Goal: Task Accomplishment & Management: Manage account settings

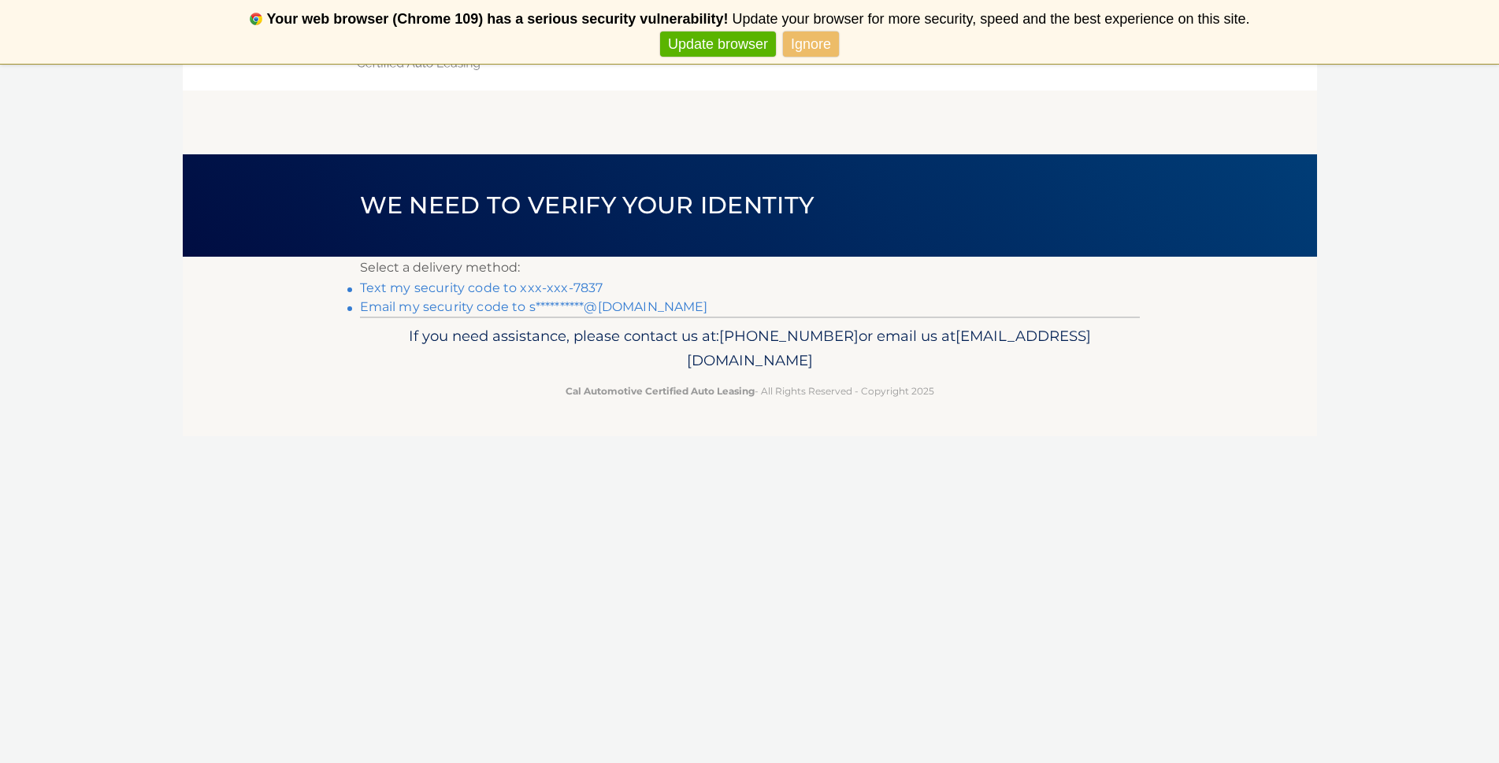
click at [808, 43] on link "Ignore" at bounding box center [811, 45] width 56 height 26
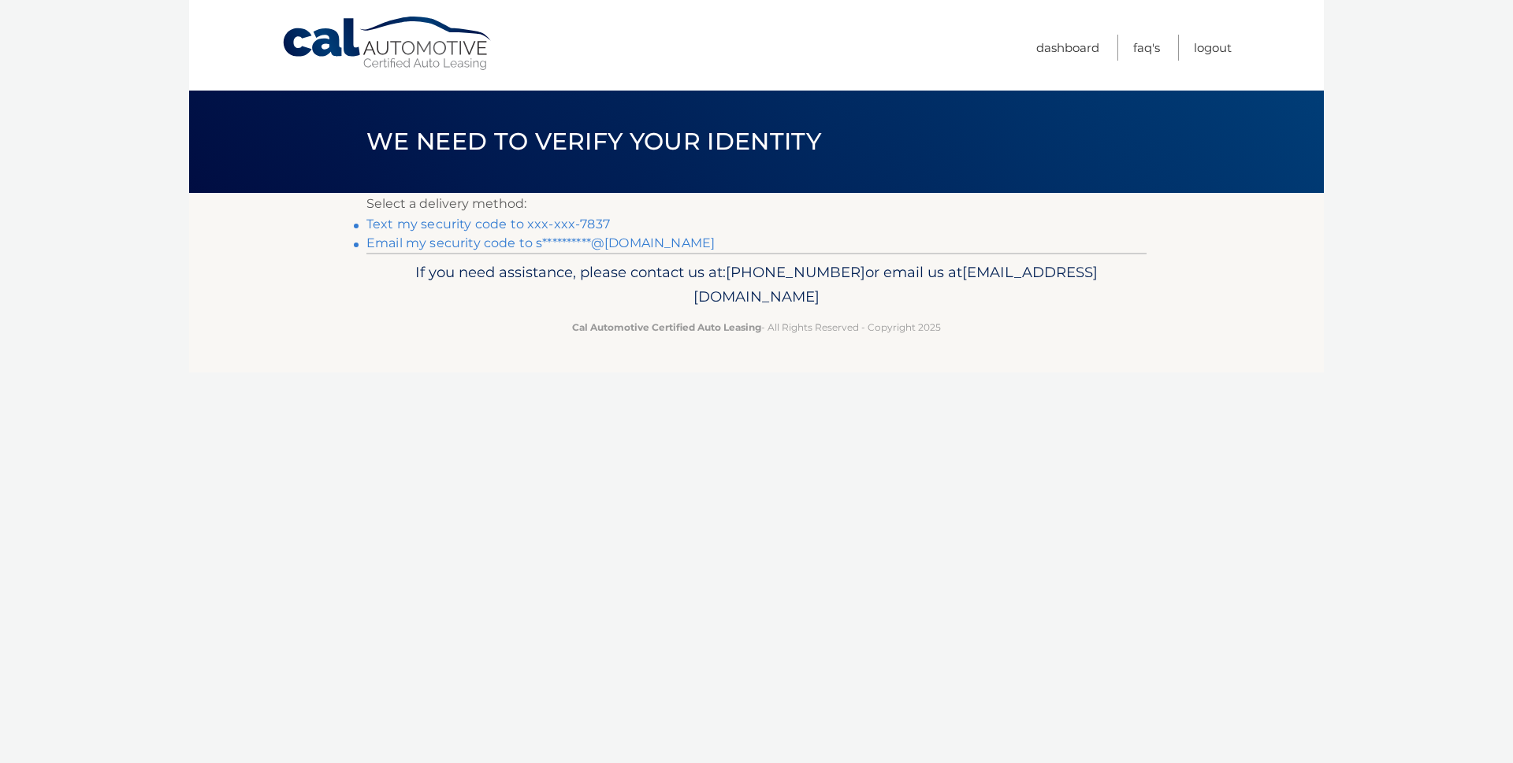
click at [545, 223] on link "Text my security code to xxx-xxx-7837" at bounding box center [487, 224] width 243 height 15
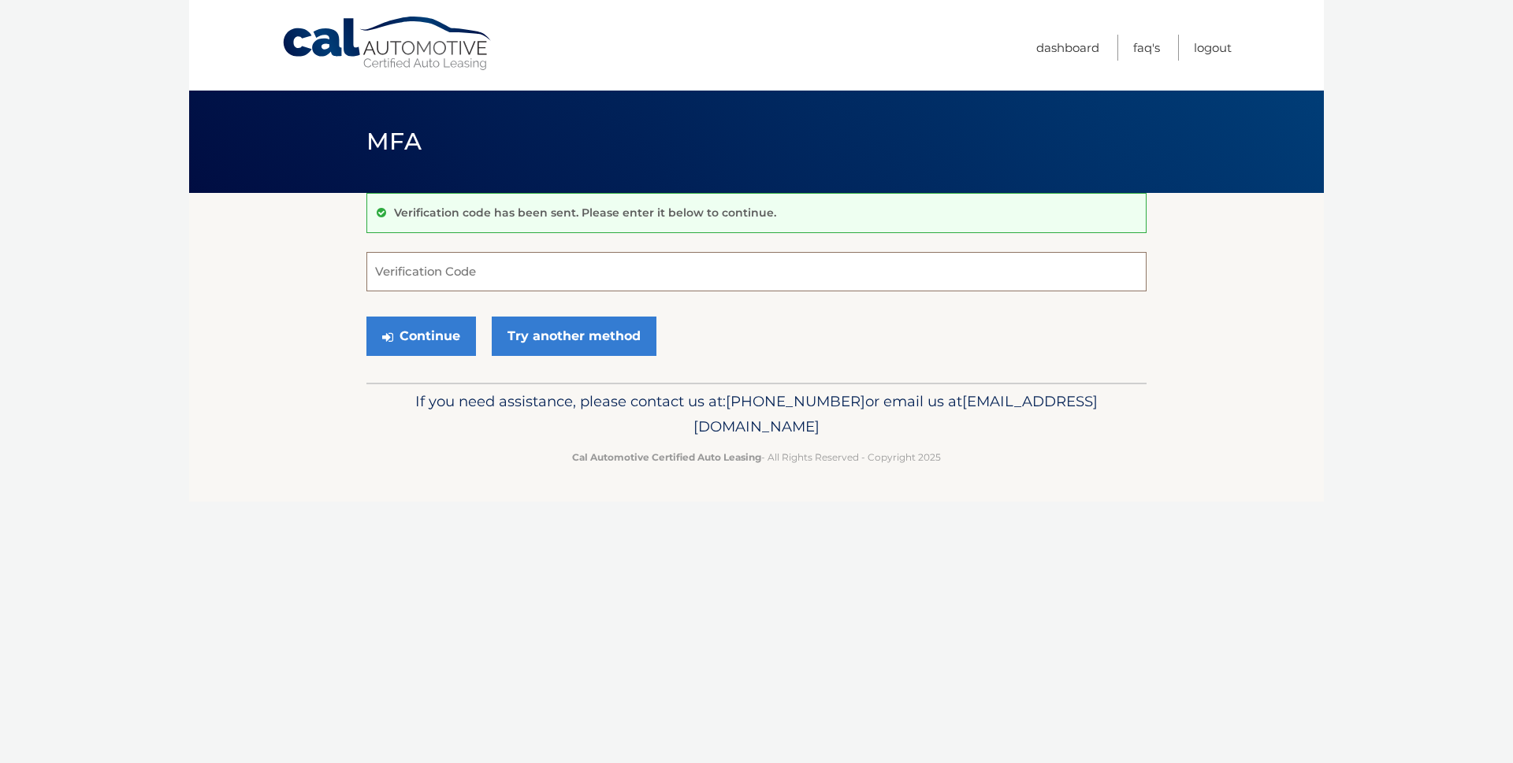
click at [434, 276] on input "Verification Code" at bounding box center [756, 271] width 780 height 39
type input "493250"
click at [452, 337] on button "Continue" at bounding box center [421, 336] width 110 height 39
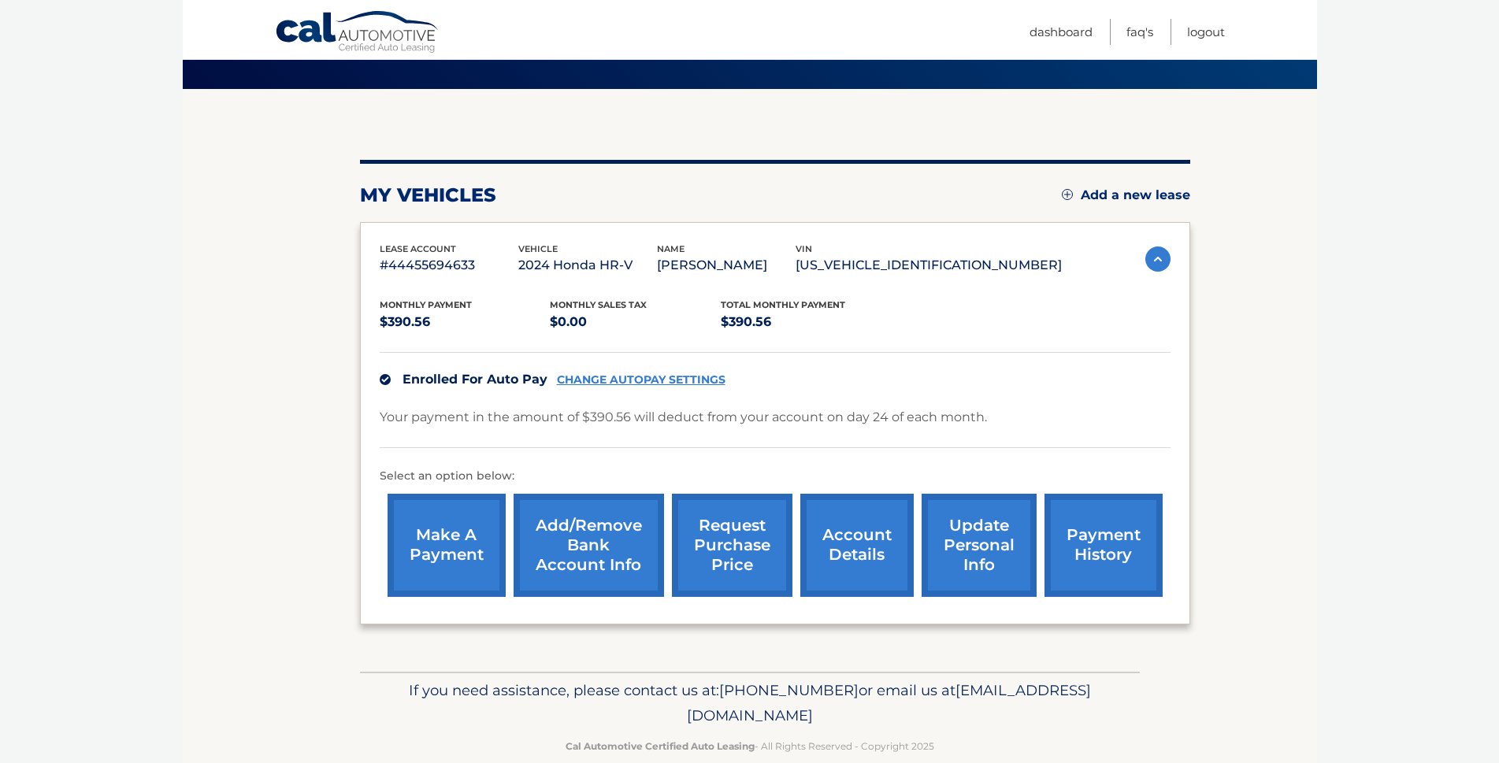
scroll to position [132, 0]
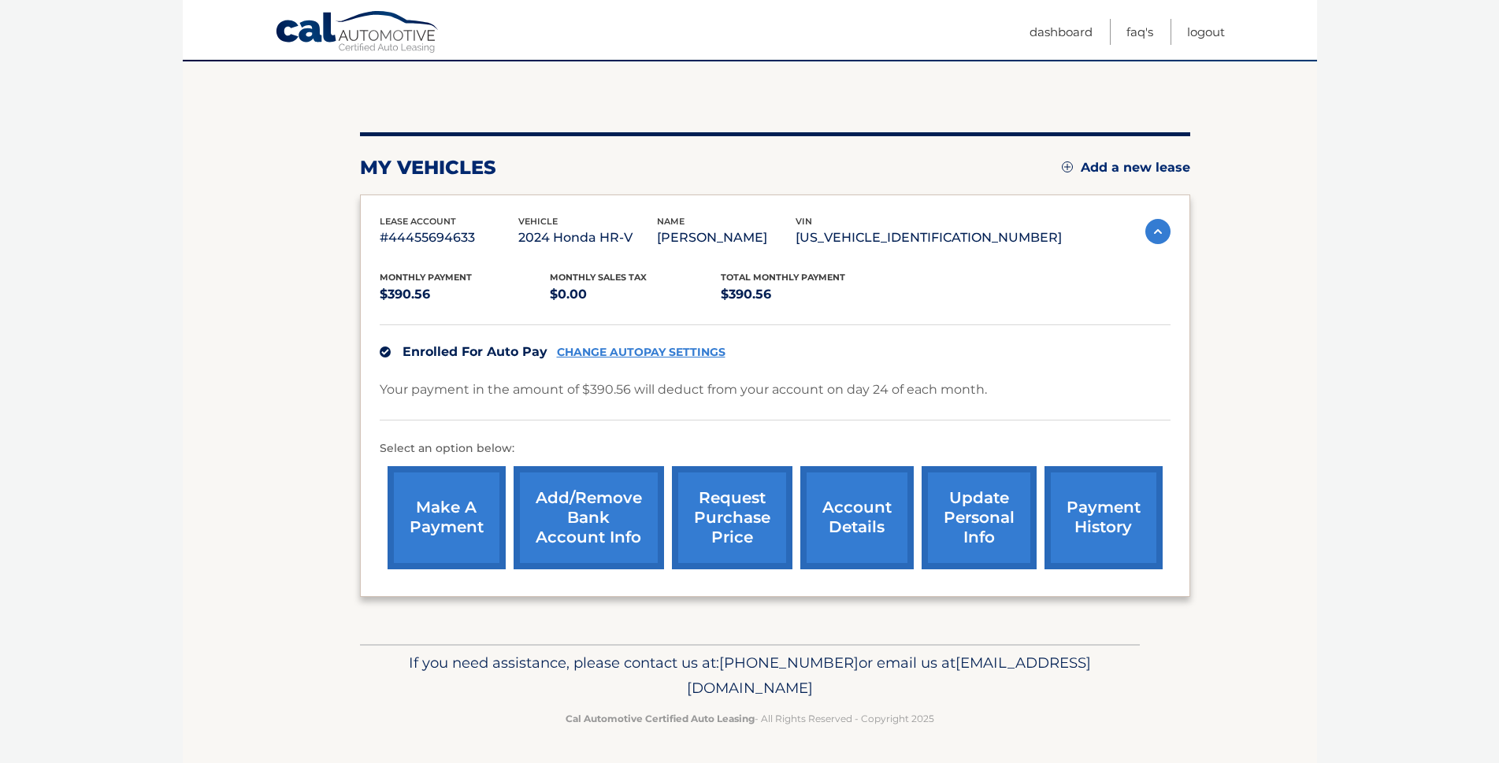
click at [1028, 31] on nav "Menu Dashboard FAQ's Logout" at bounding box center [862, 29] width 725 height 59
click at [1048, 35] on link "Dashboard" at bounding box center [1061, 32] width 63 height 26
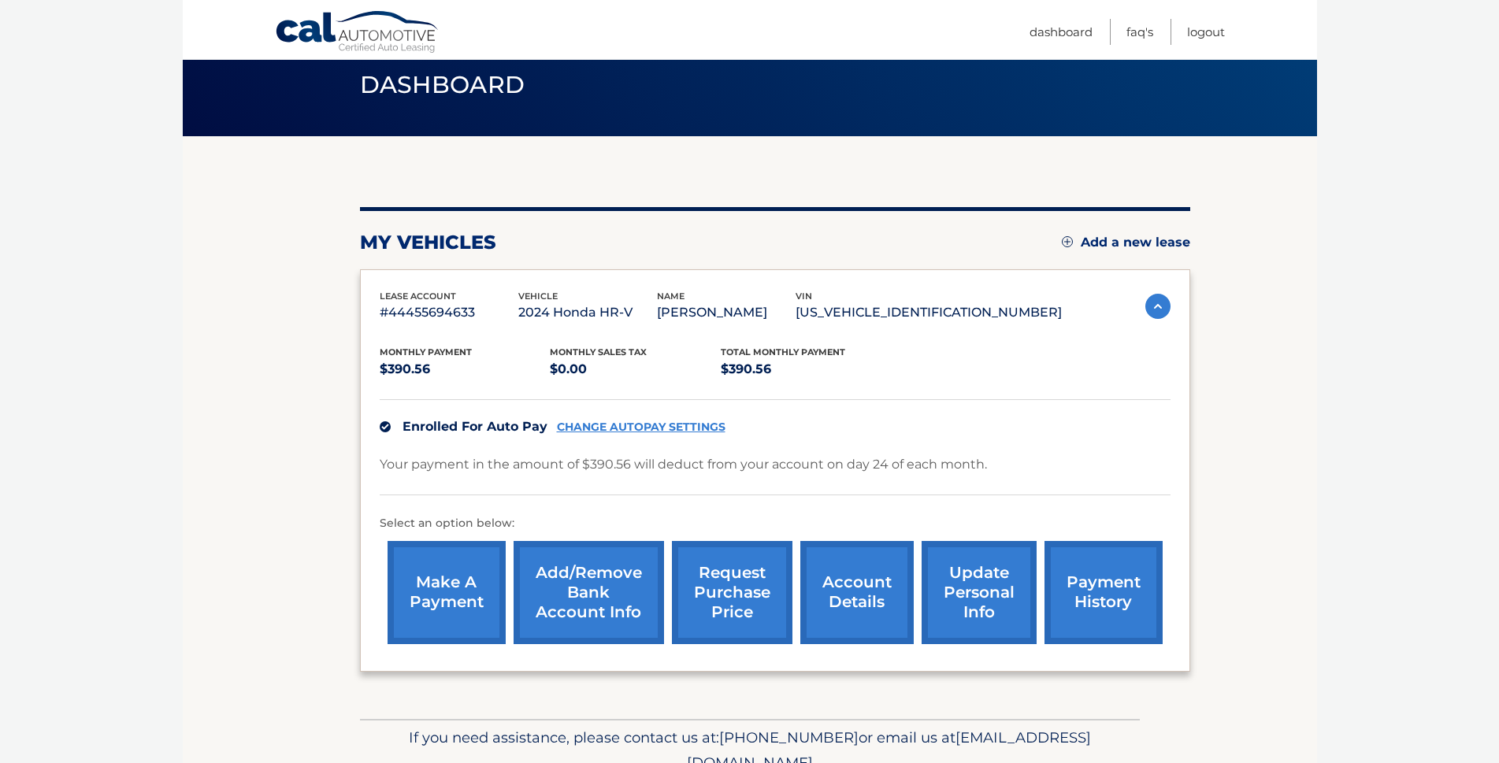
scroll to position [132, 0]
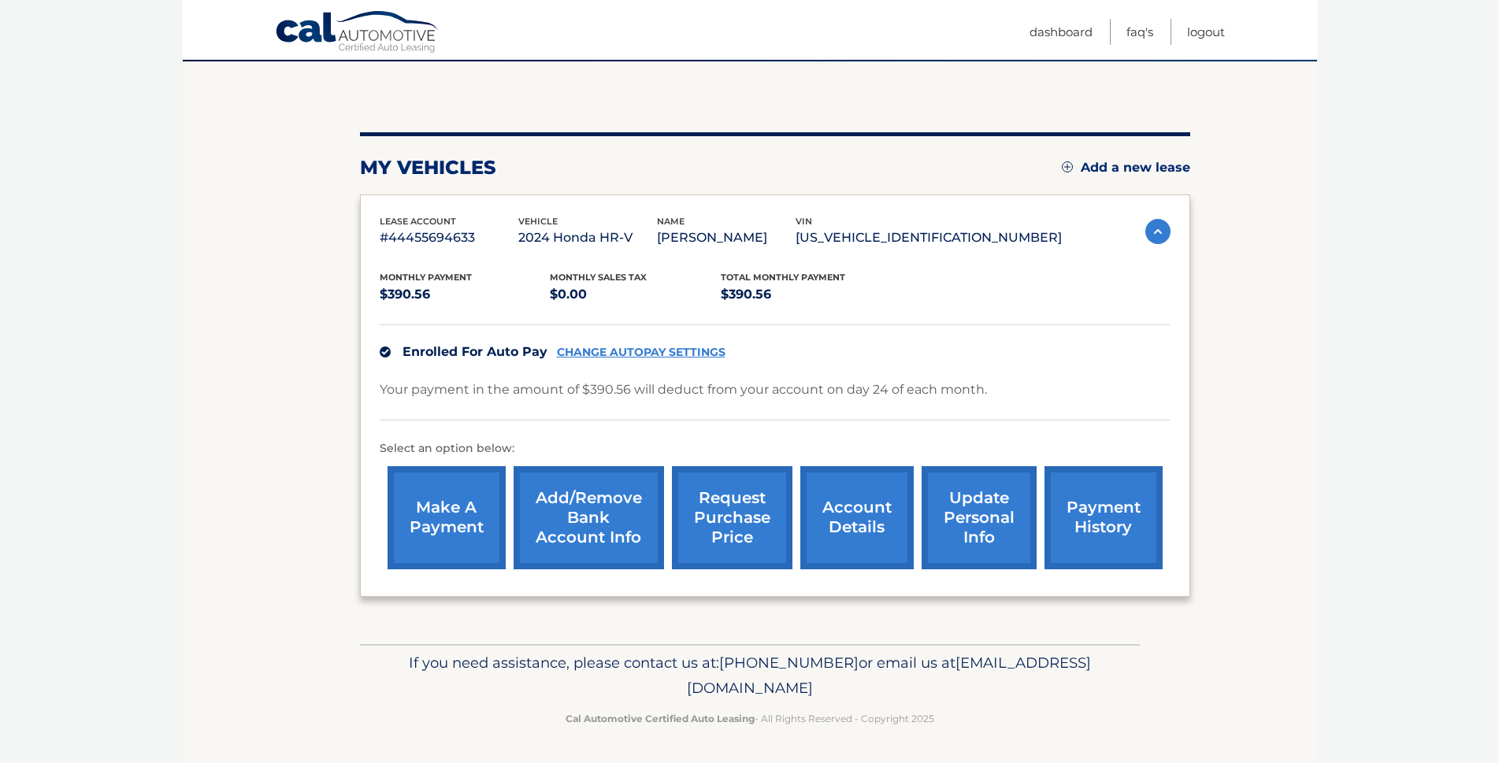
click at [862, 529] on link "account details" at bounding box center [856, 517] width 113 height 103
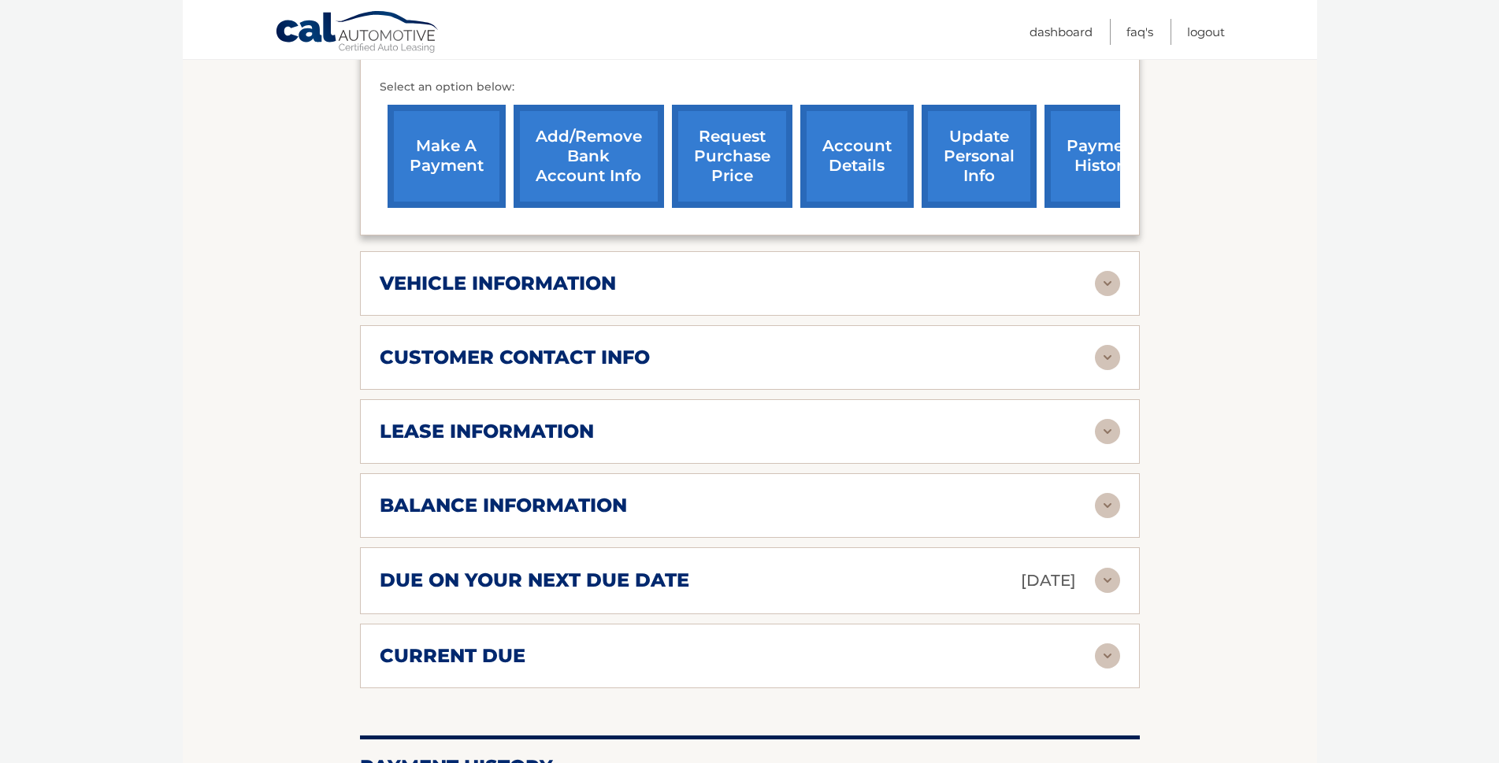
scroll to position [503, 0]
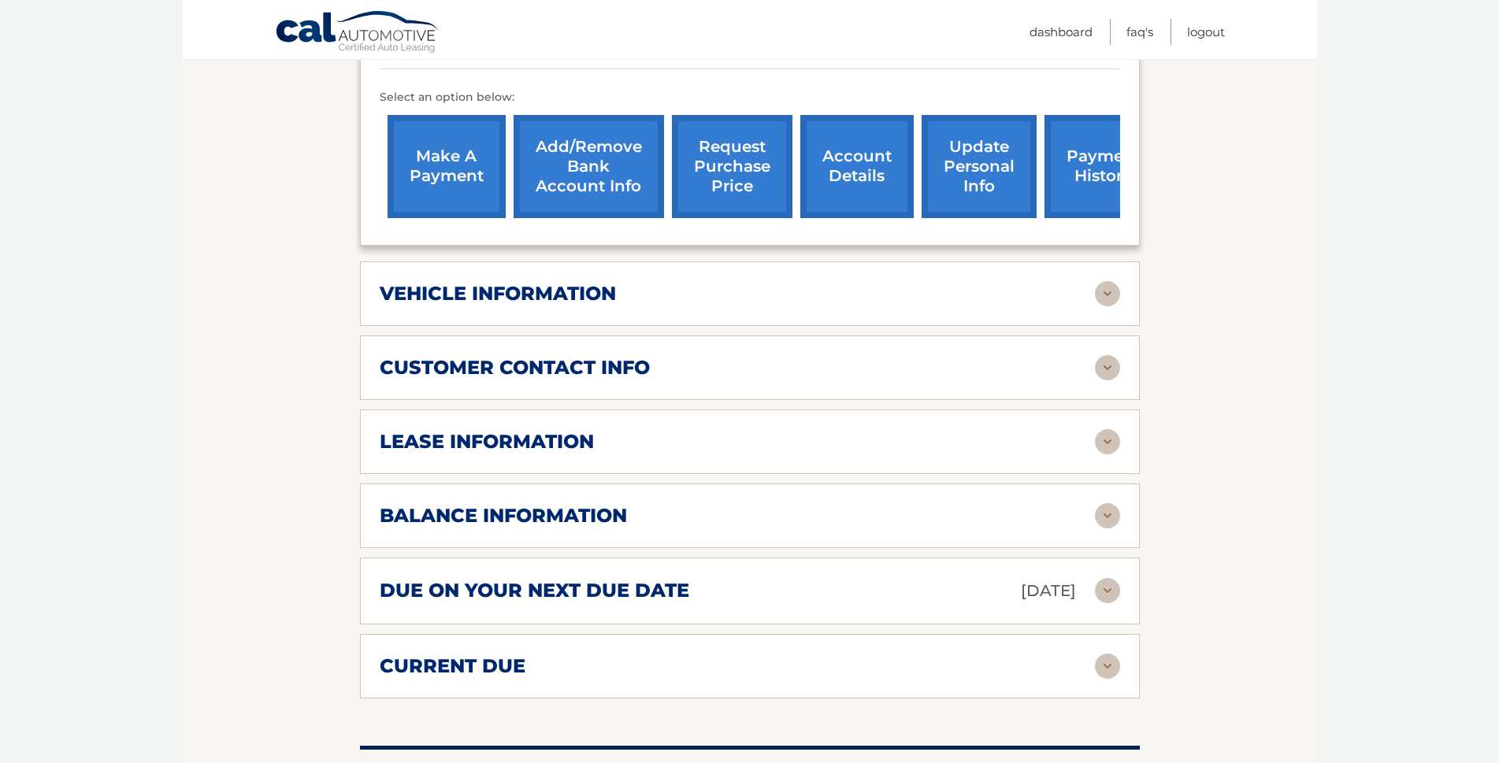
click at [1001, 288] on div "vehicle information" at bounding box center [737, 294] width 715 height 24
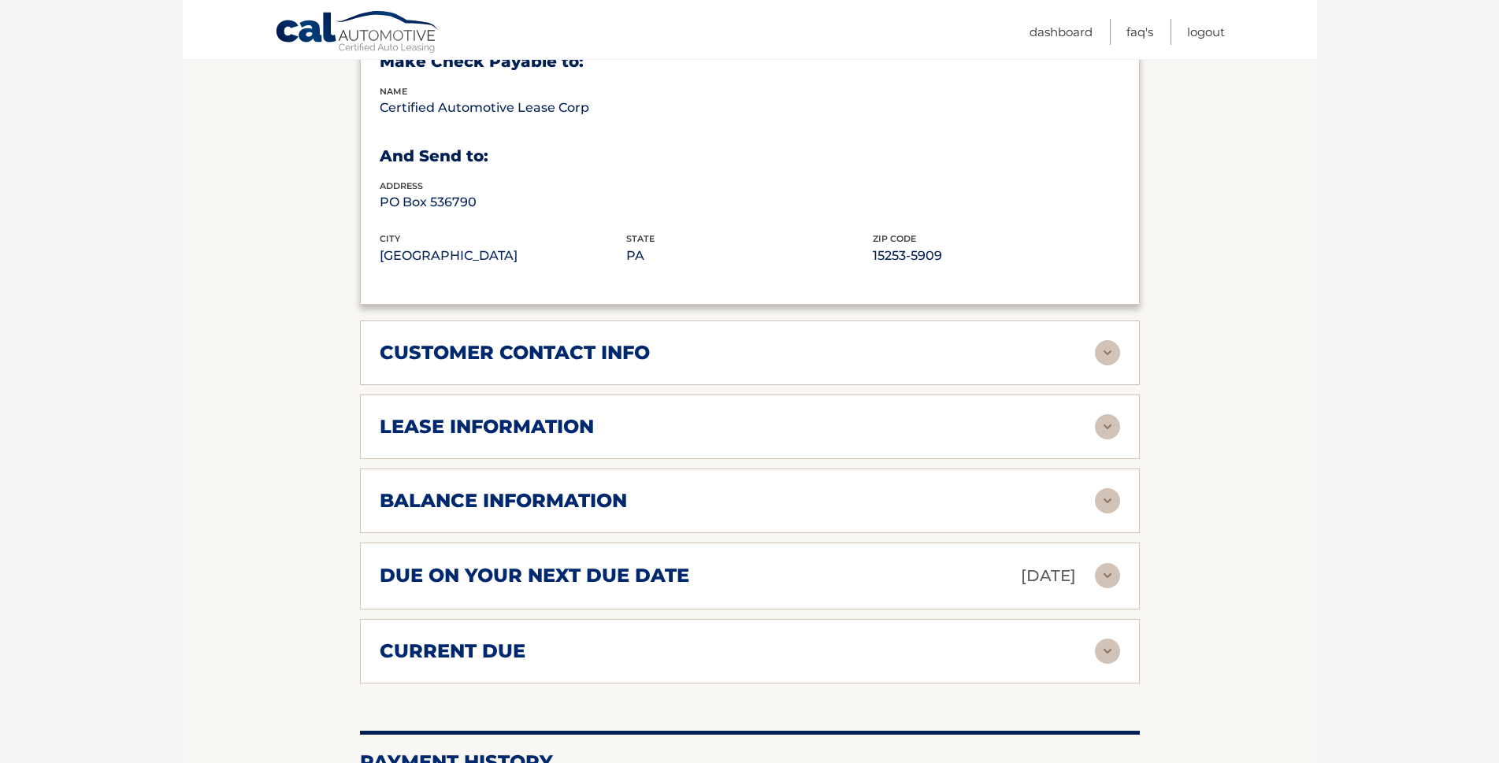
scroll to position [897, 0]
click at [903, 425] on div "lease information" at bounding box center [737, 428] width 715 height 24
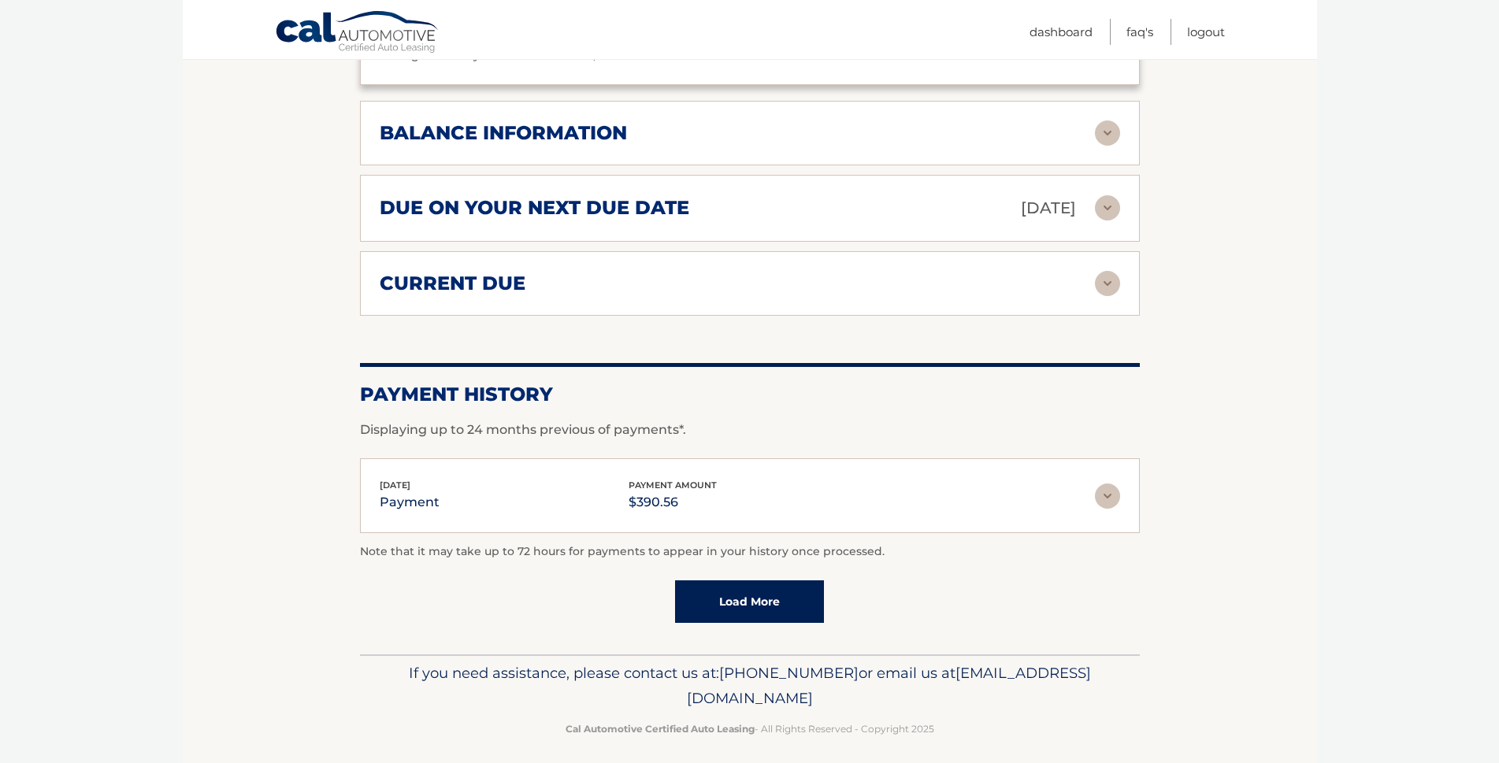
scroll to position [1572, 0]
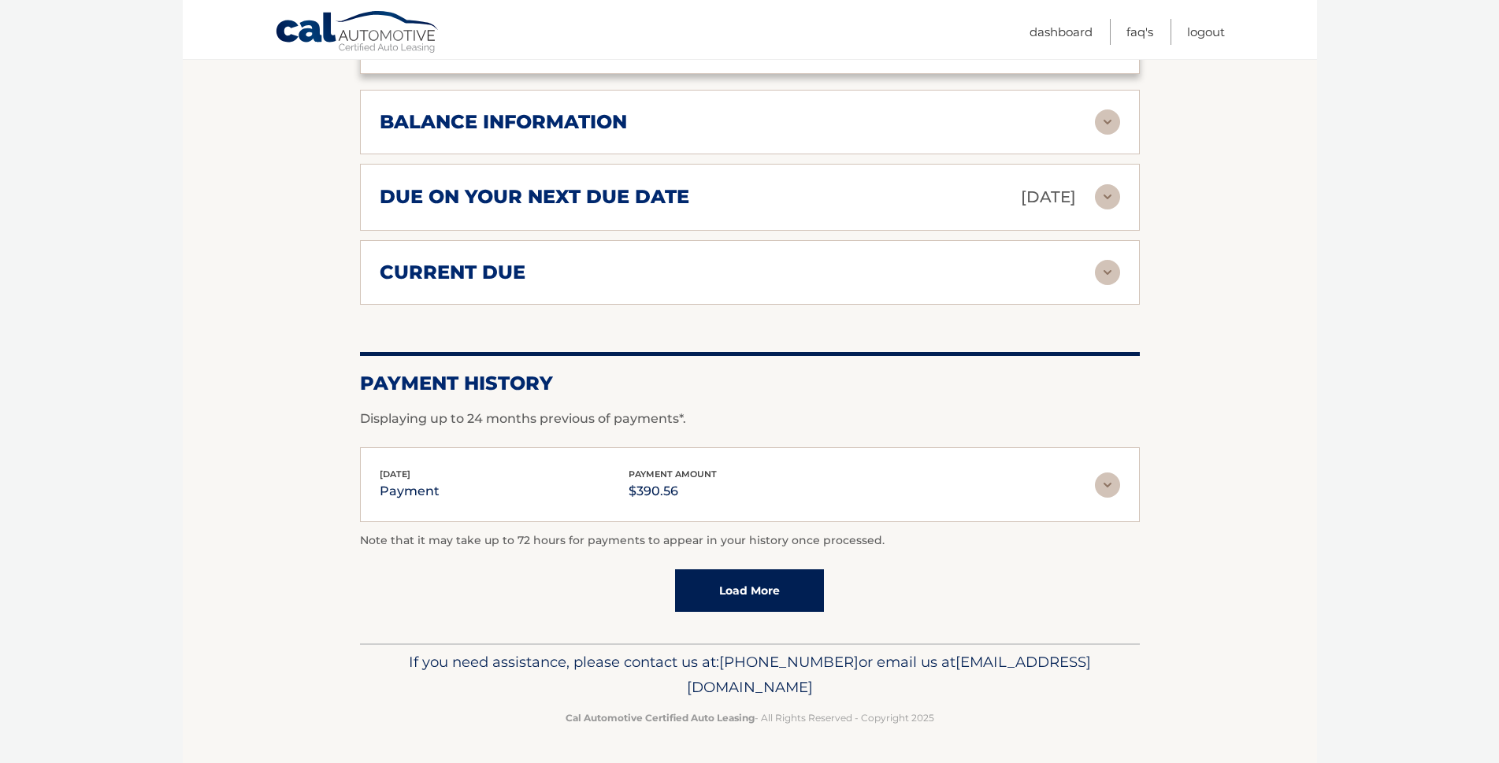
click at [781, 600] on link "Load More" at bounding box center [749, 591] width 149 height 43
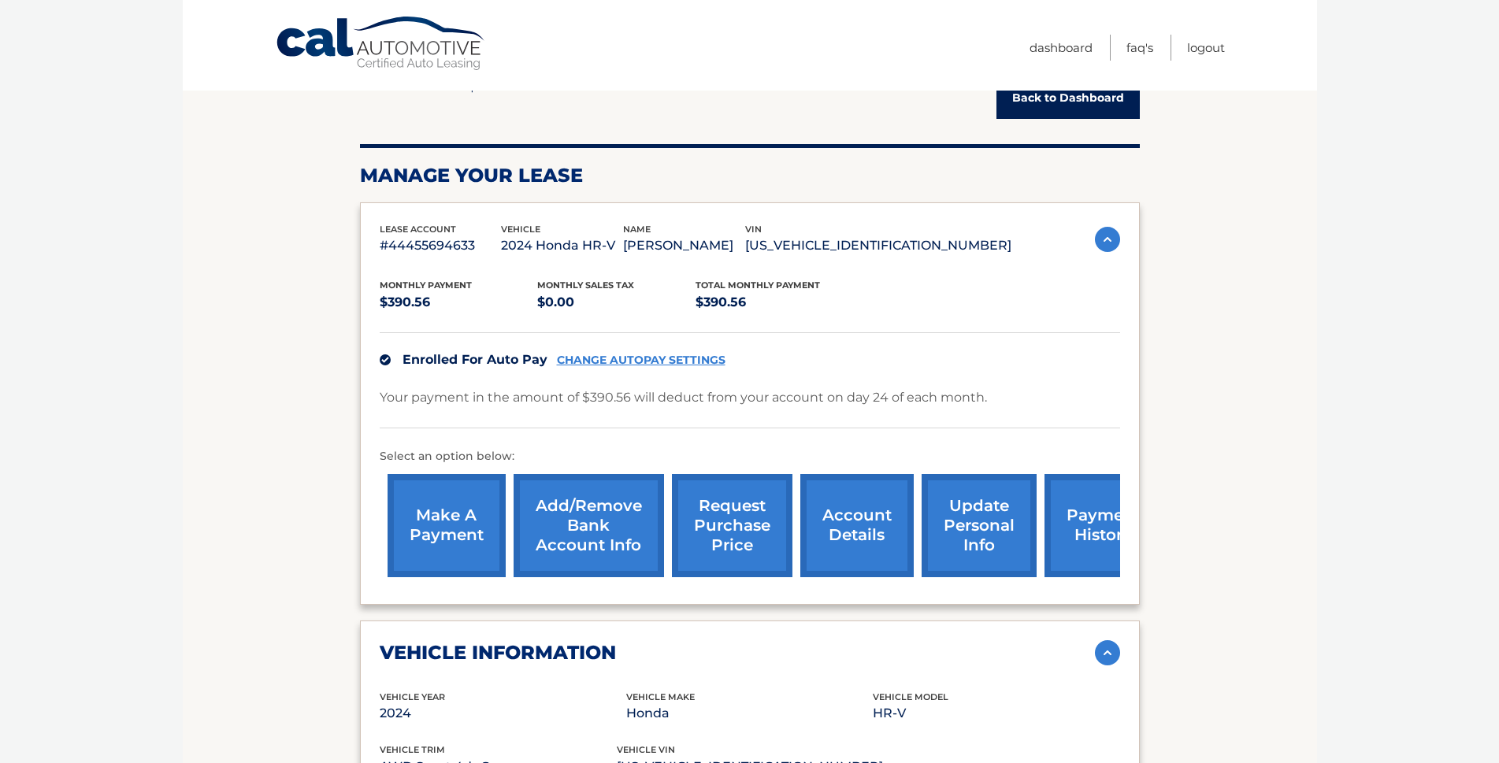
scroll to position [0, 0]
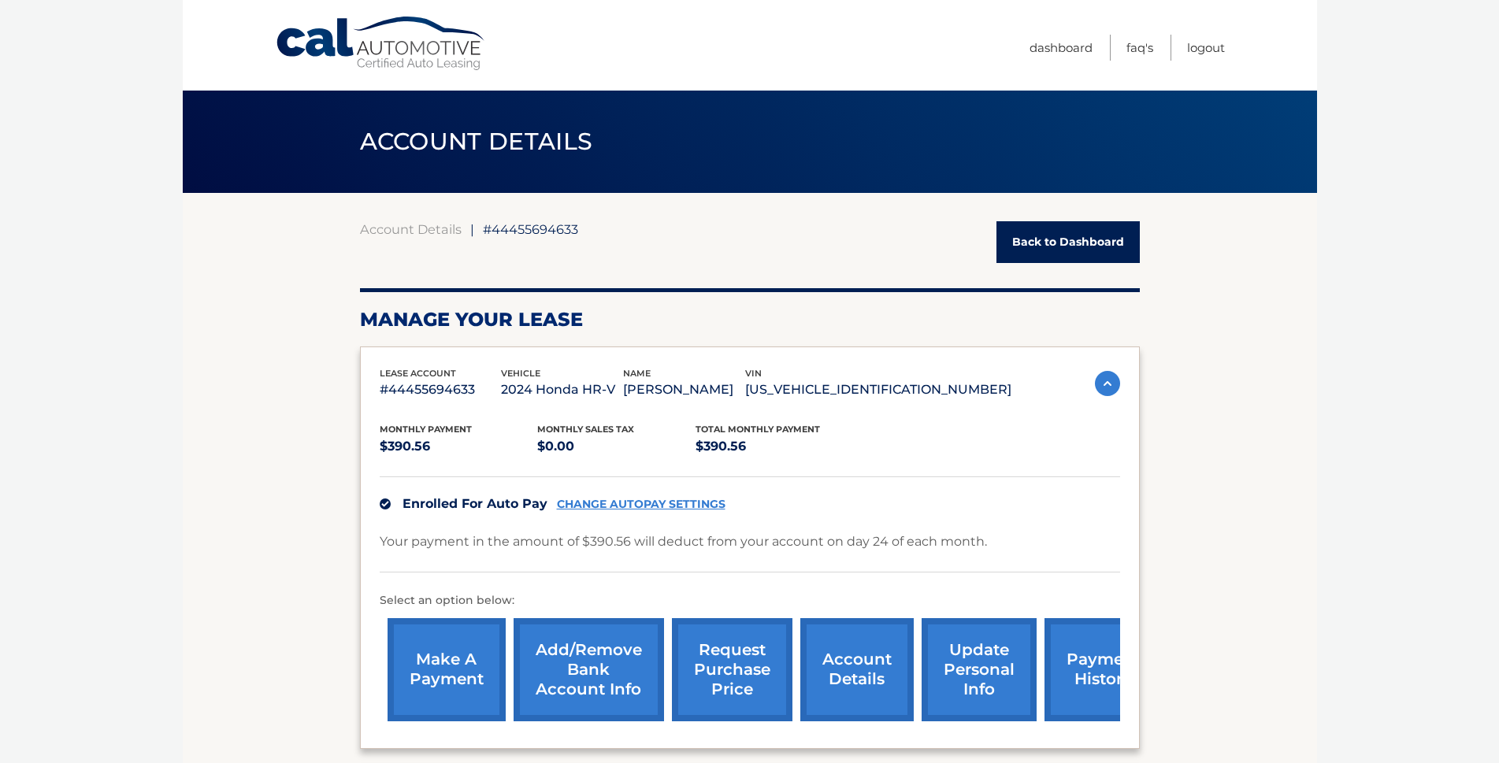
click at [1108, 391] on img at bounding box center [1107, 383] width 25 height 25
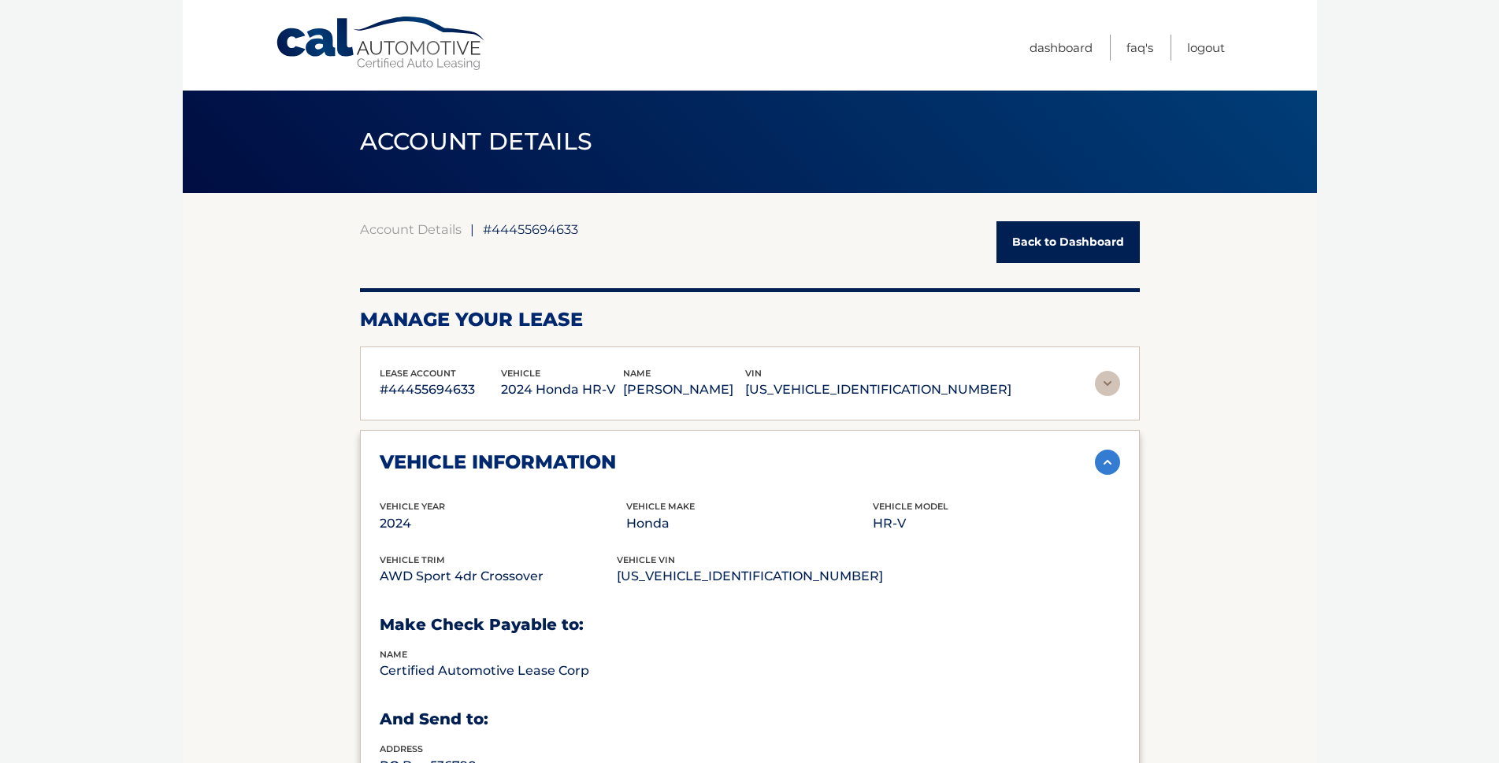
click at [1107, 467] on img at bounding box center [1107, 462] width 25 height 25
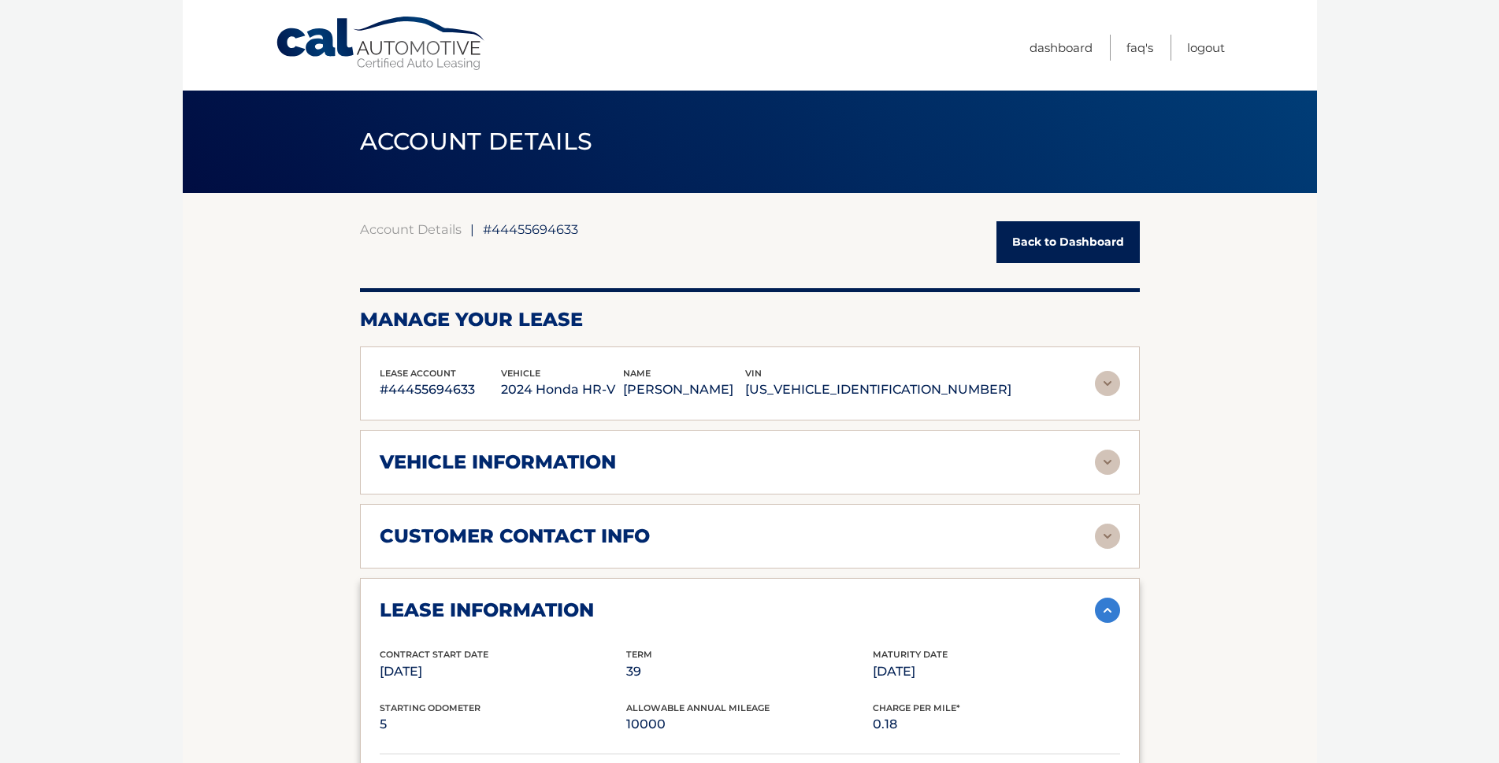
click at [1107, 614] on img at bounding box center [1107, 610] width 25 height 25
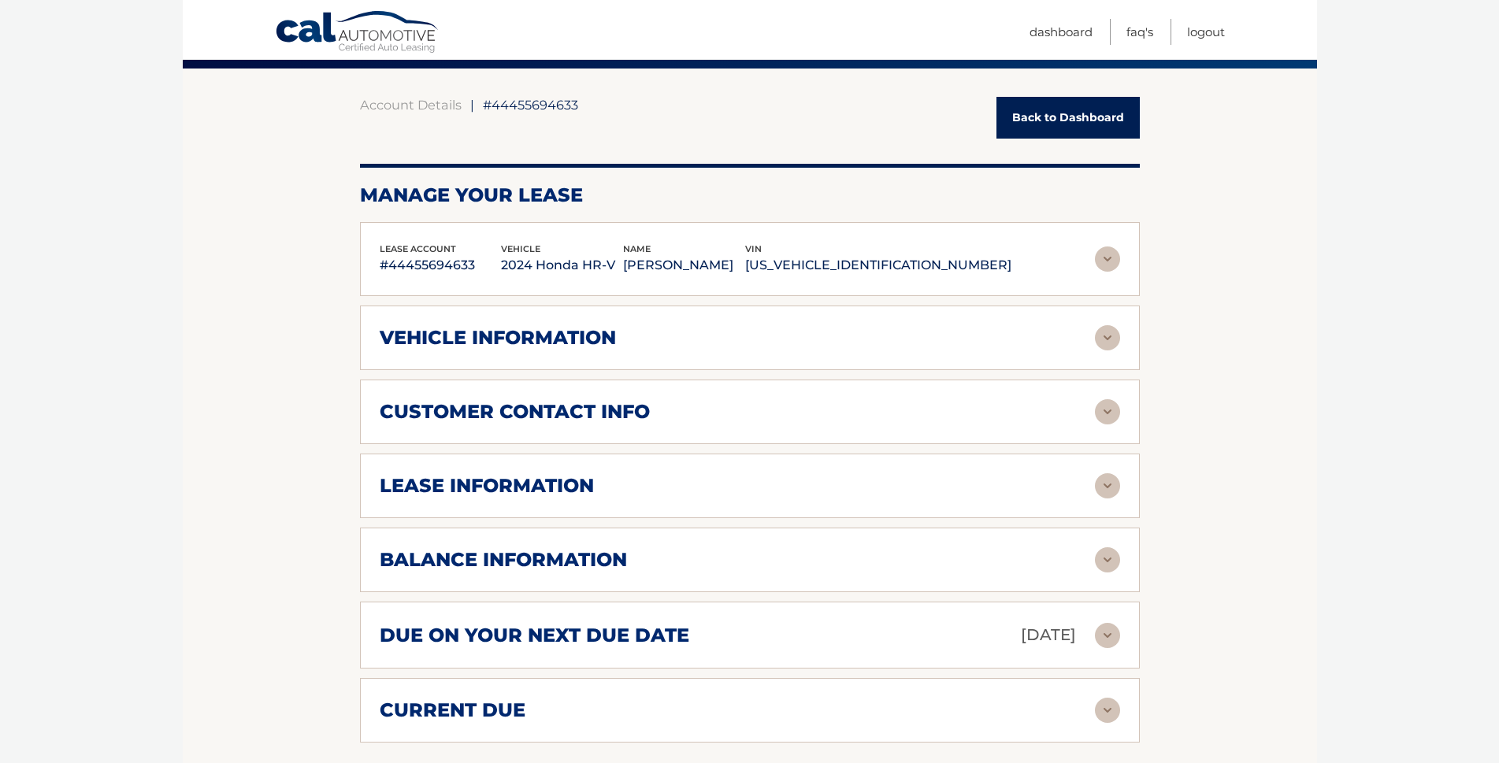
scroll to position [79, 0]
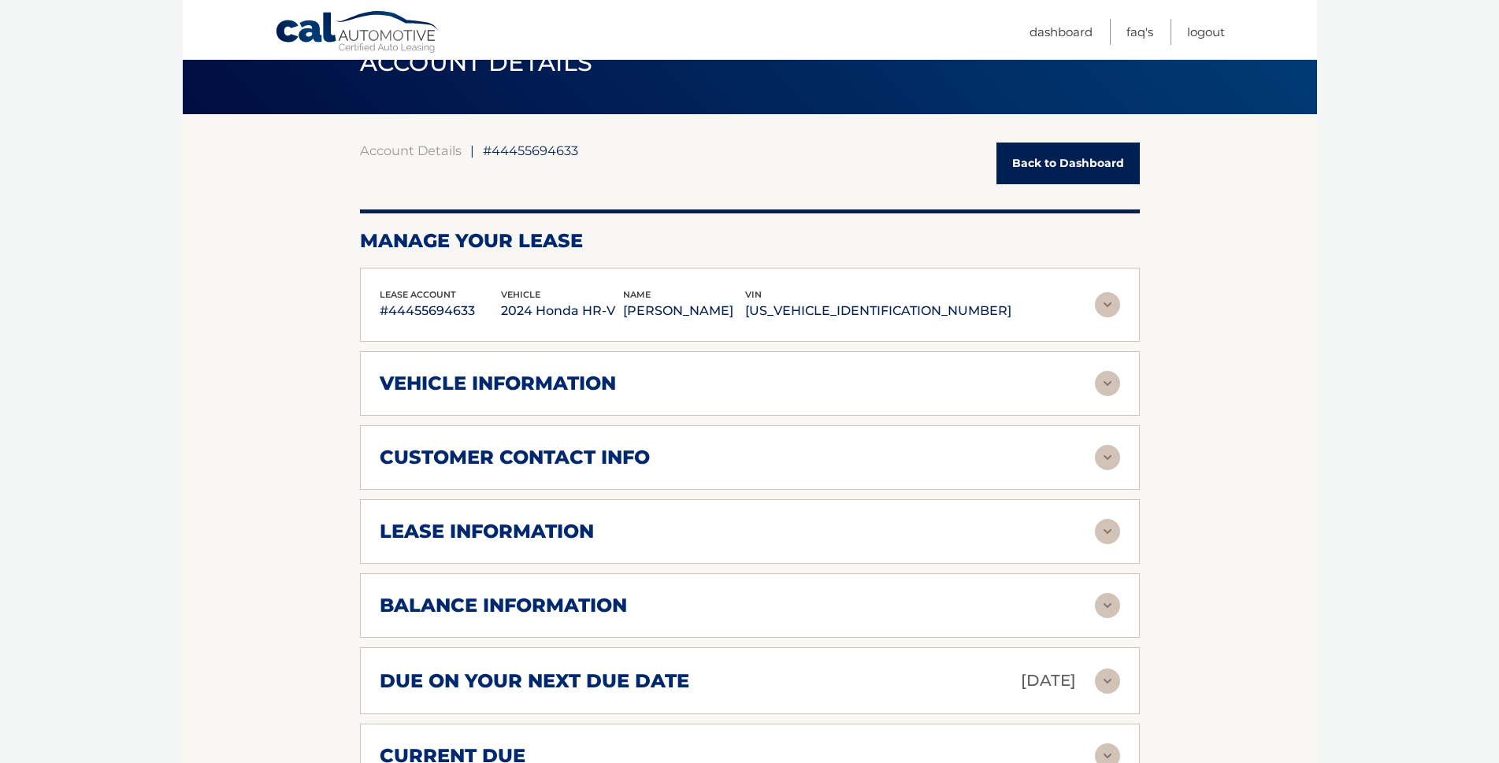
click at [1106, 459] on img at bounding box center [1107, 457] width 25 height 25
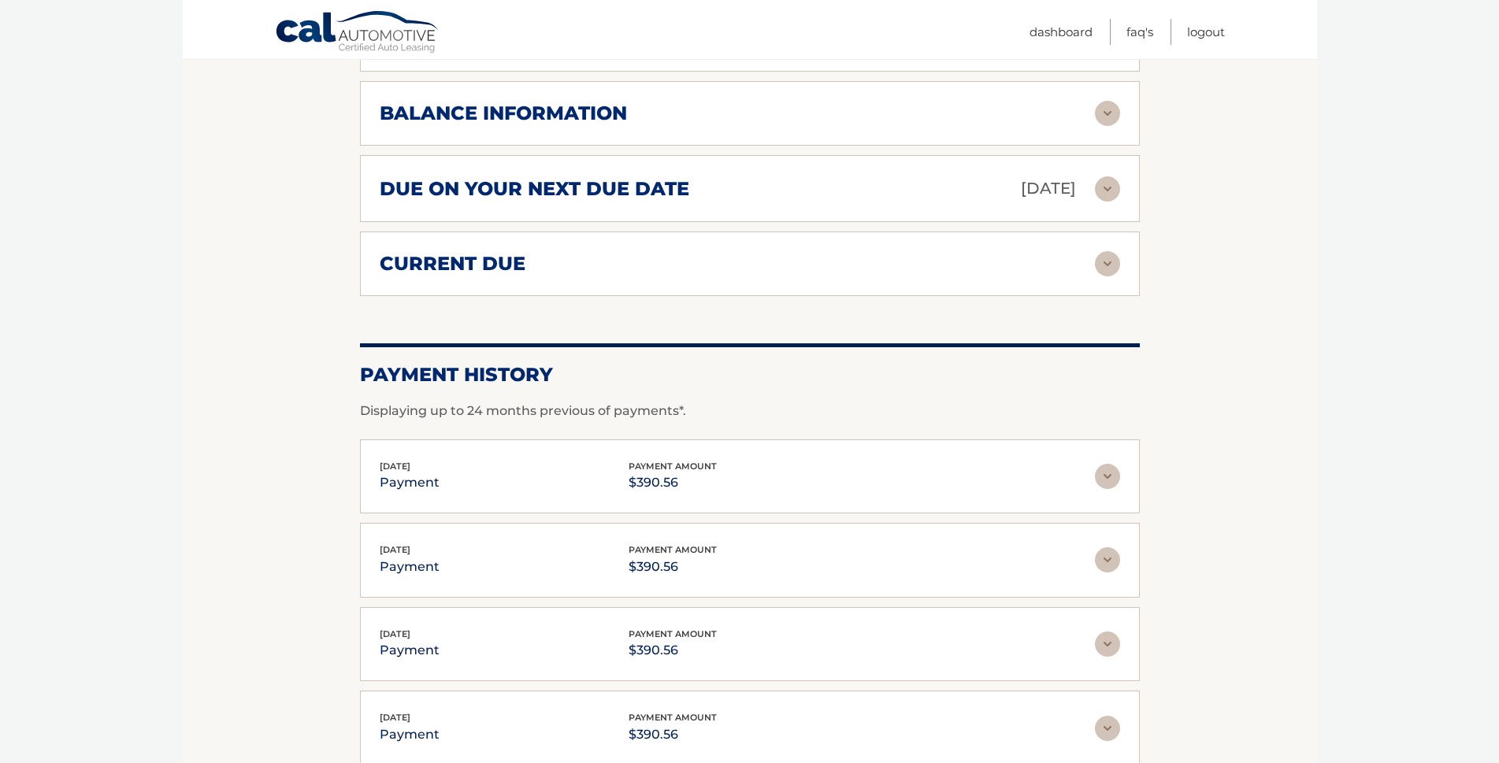
scroll to position [630, 0]
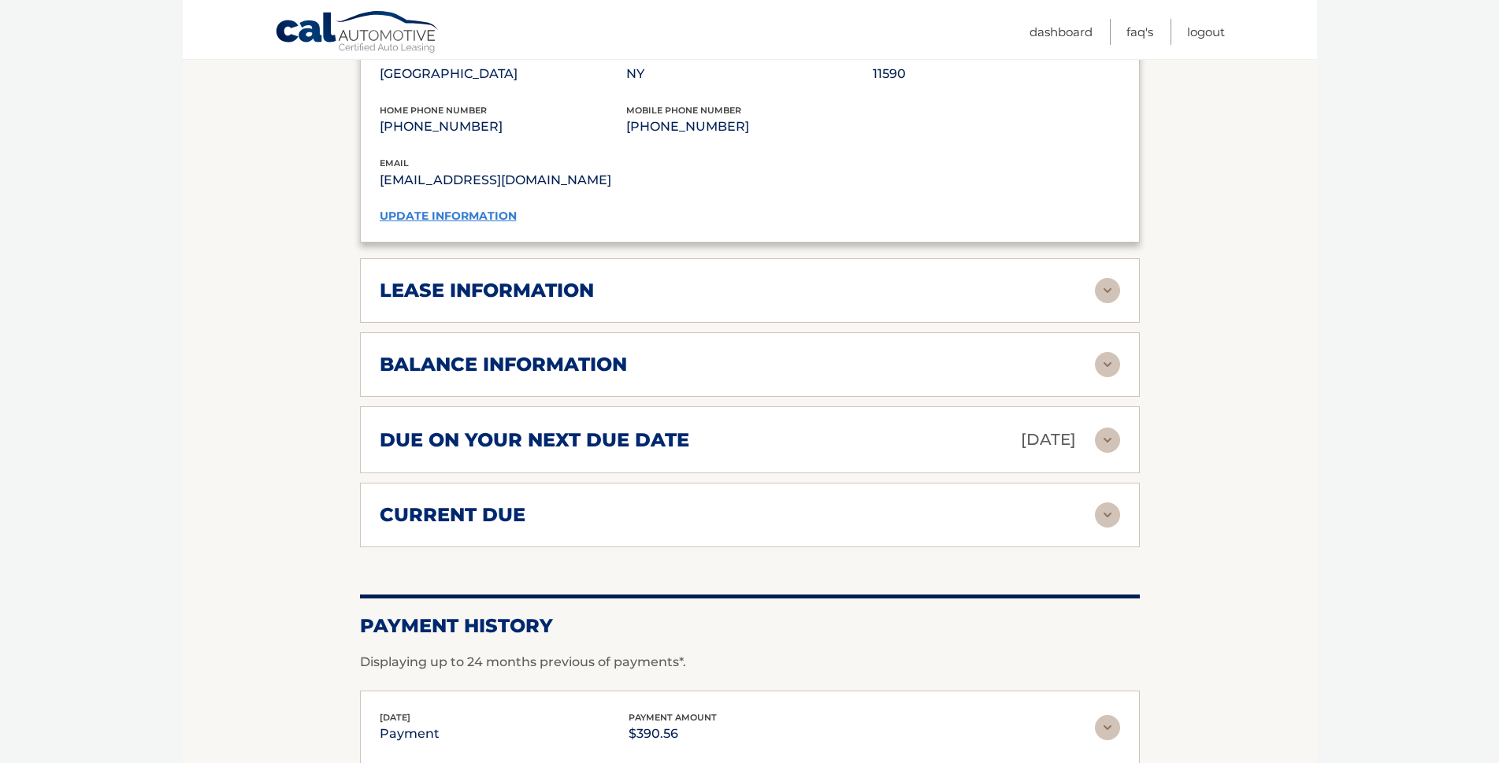
click at [497, 214] on link "update information" at bounding box center [448, 216] width 137 height 14
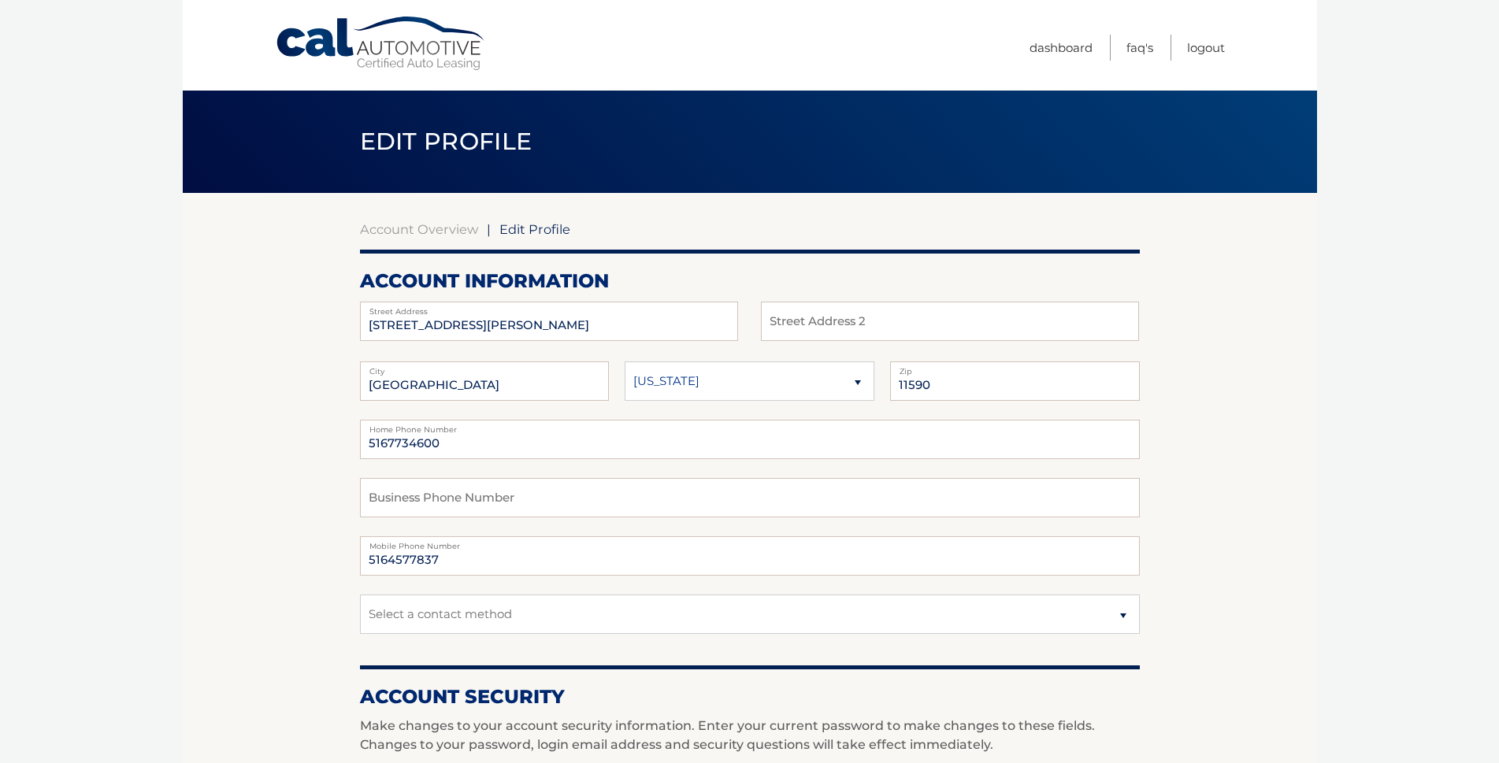
click at [518, 217] on div "Account Overview | Edit Profile account information 151 BUTLER ST Street Addres…" at bounding box center [750, 766] width 780 height 1147
click at [518, 222] on span "Edit Profile" at bounding box center [534, 229] width 71 height 16
click at [510, 232] on span "Edit Profile" at bounding box center [534, 229] width 71 height 16
click at [518, 234] on span "Edit Profile" at bounding box center [534, 229] width 71 height 16
click at [523, 232] on span "Edit Profile" at bounding box center [534, 229] width 71 height 16
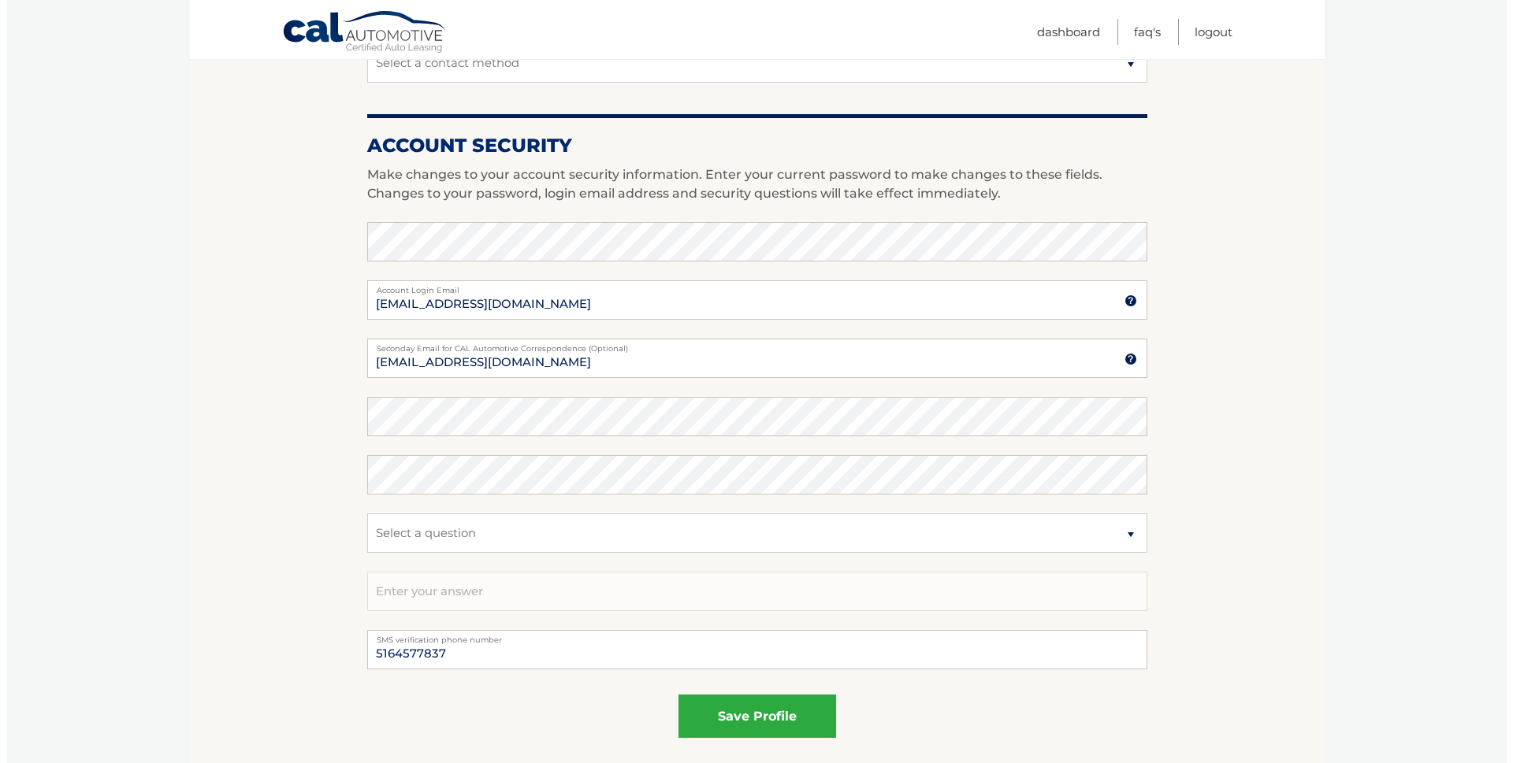
scroll to position [696, 0]
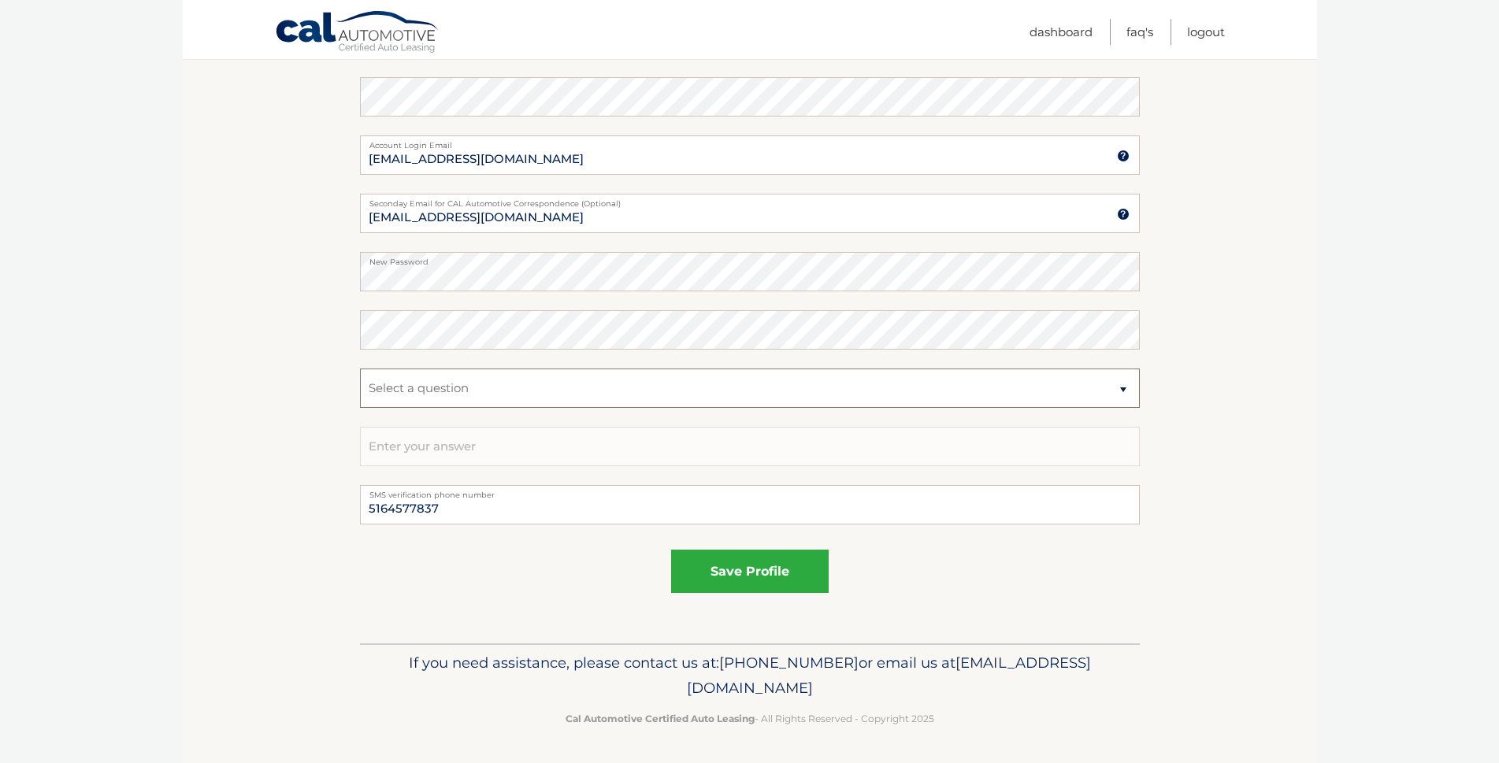
click at [1110, 393] on select "Select a question What was the name of your elementary school? What is your mot…" at bounding box center [750, 388] width 780 height 39
click at [531, 262] on label "New Password" at bounding box center [750, 258] width 780 height 13
click at [1120, 396] on select "Select a question What was the name of your elementary school? What is your mot…" at bounding box center [750, 388] width 780 height 39
click at [777, 571] on button "save profile" at bounding box center [750, 571] width 158 height 43
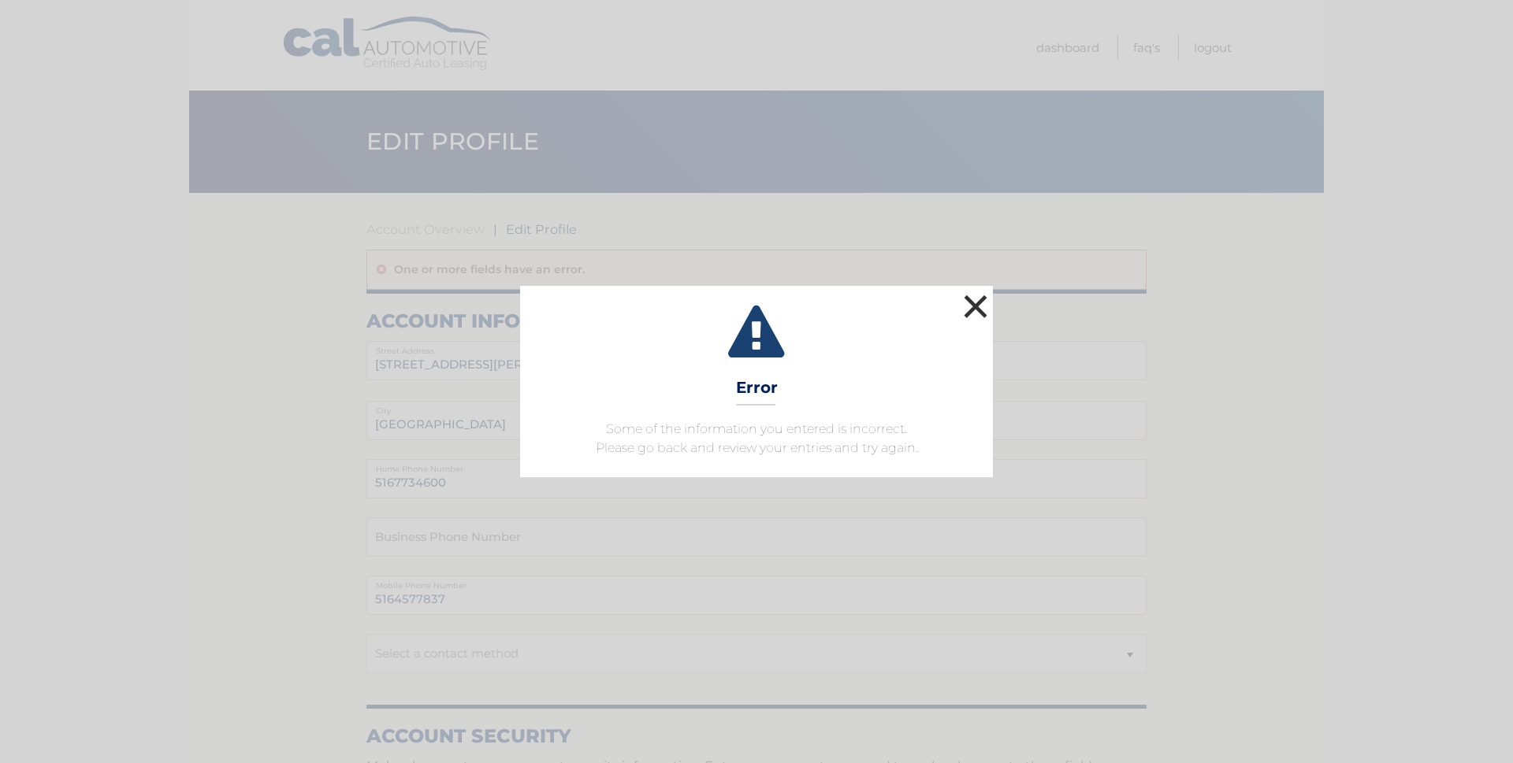
click at [978, 314] on button "×" at bounding box center [976, 307] width 32 height 32
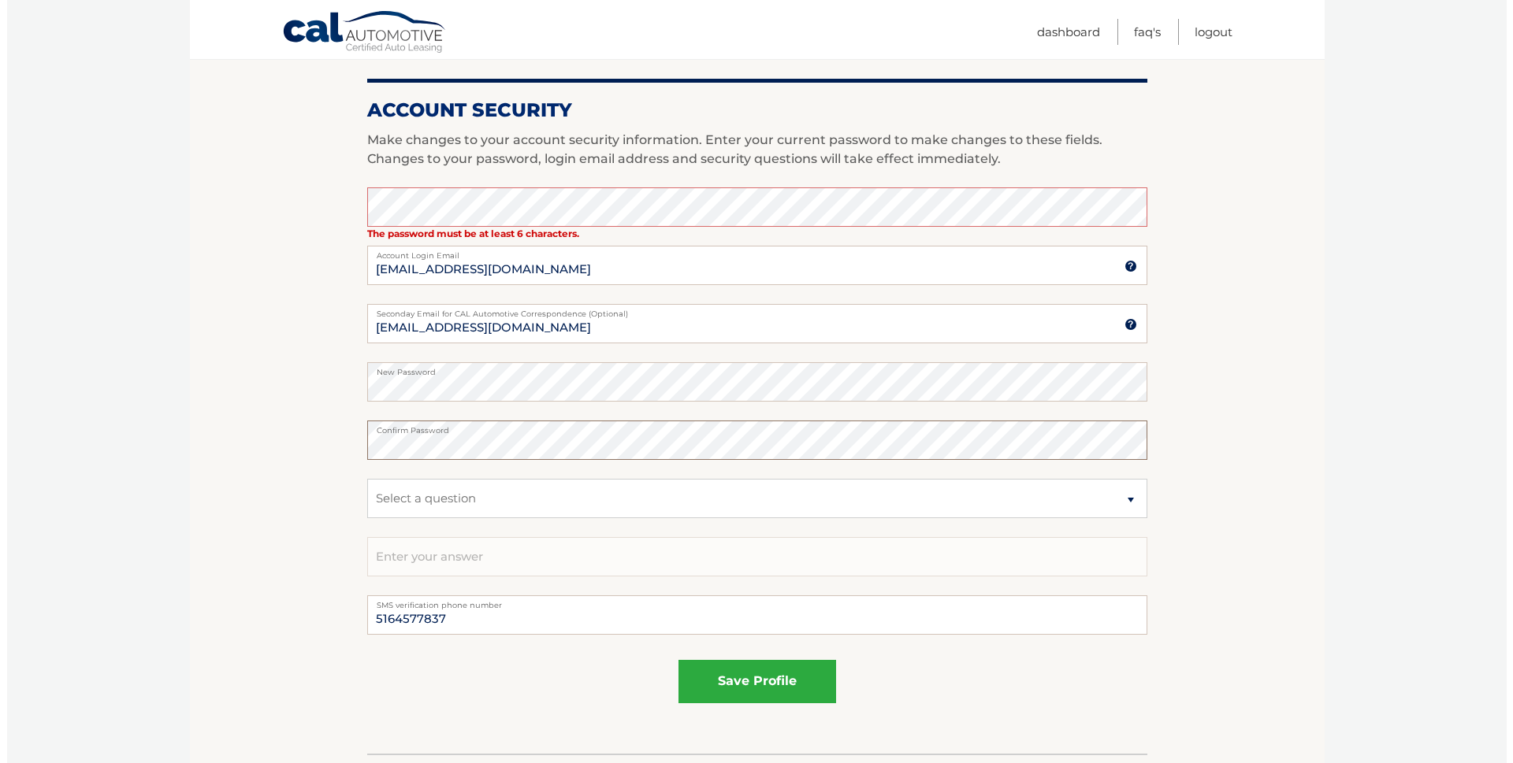
scroll to position [630, 0]
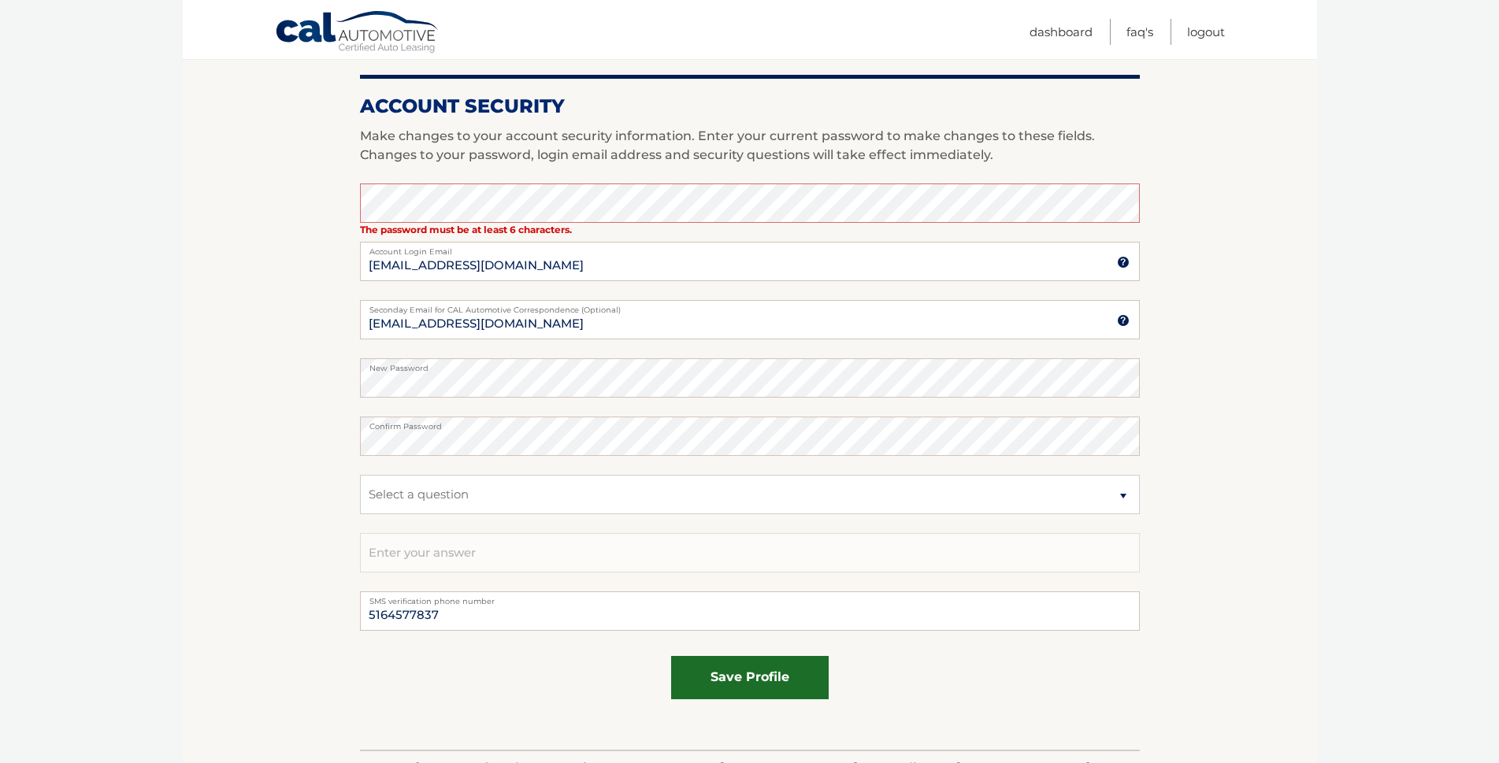
click at [812, 689] on button "save profile" at bounding box center [750, 677] width 158 height 43
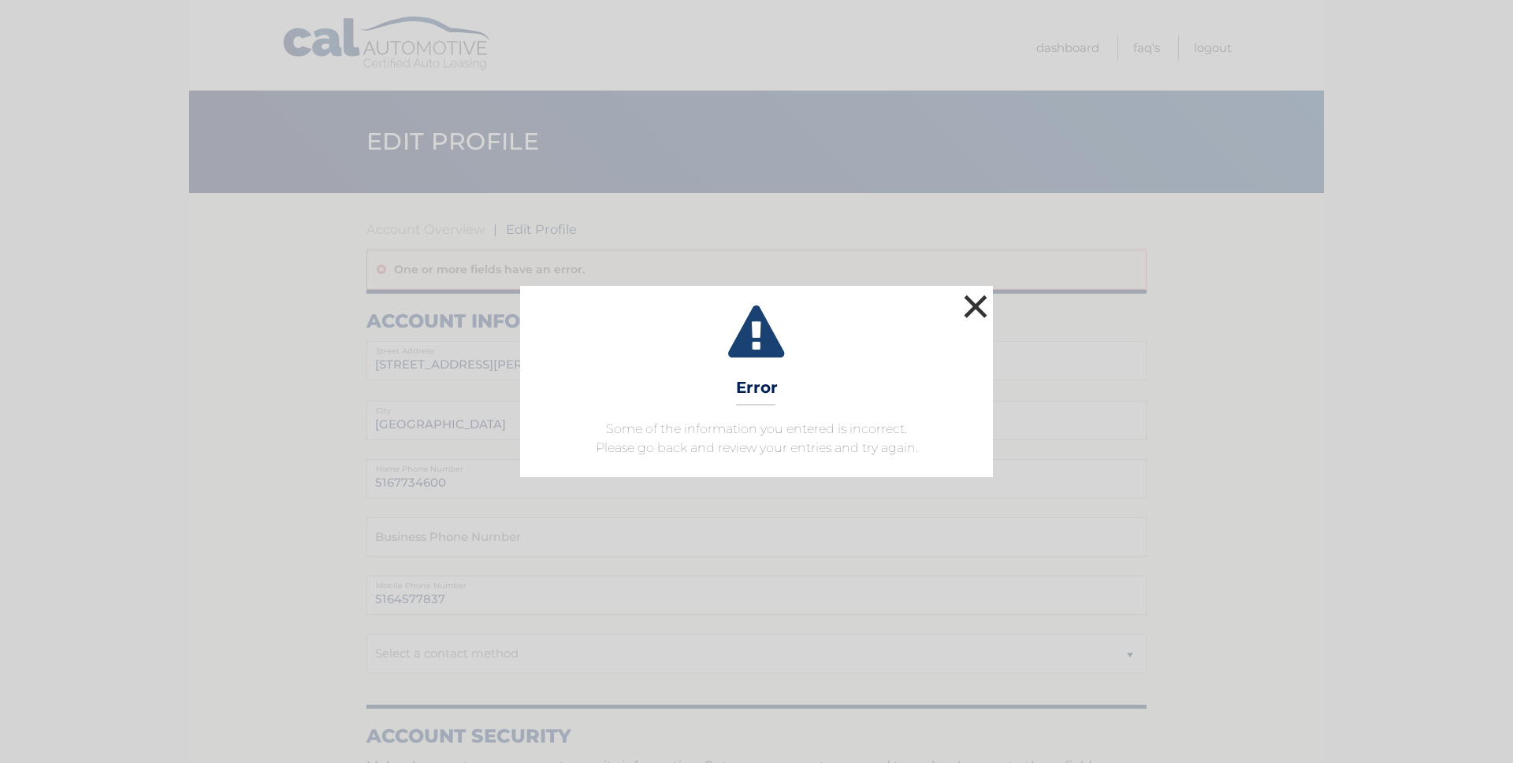
click at [977, 310] on button "×" at bounding box center [976, 307] width 32 height 32
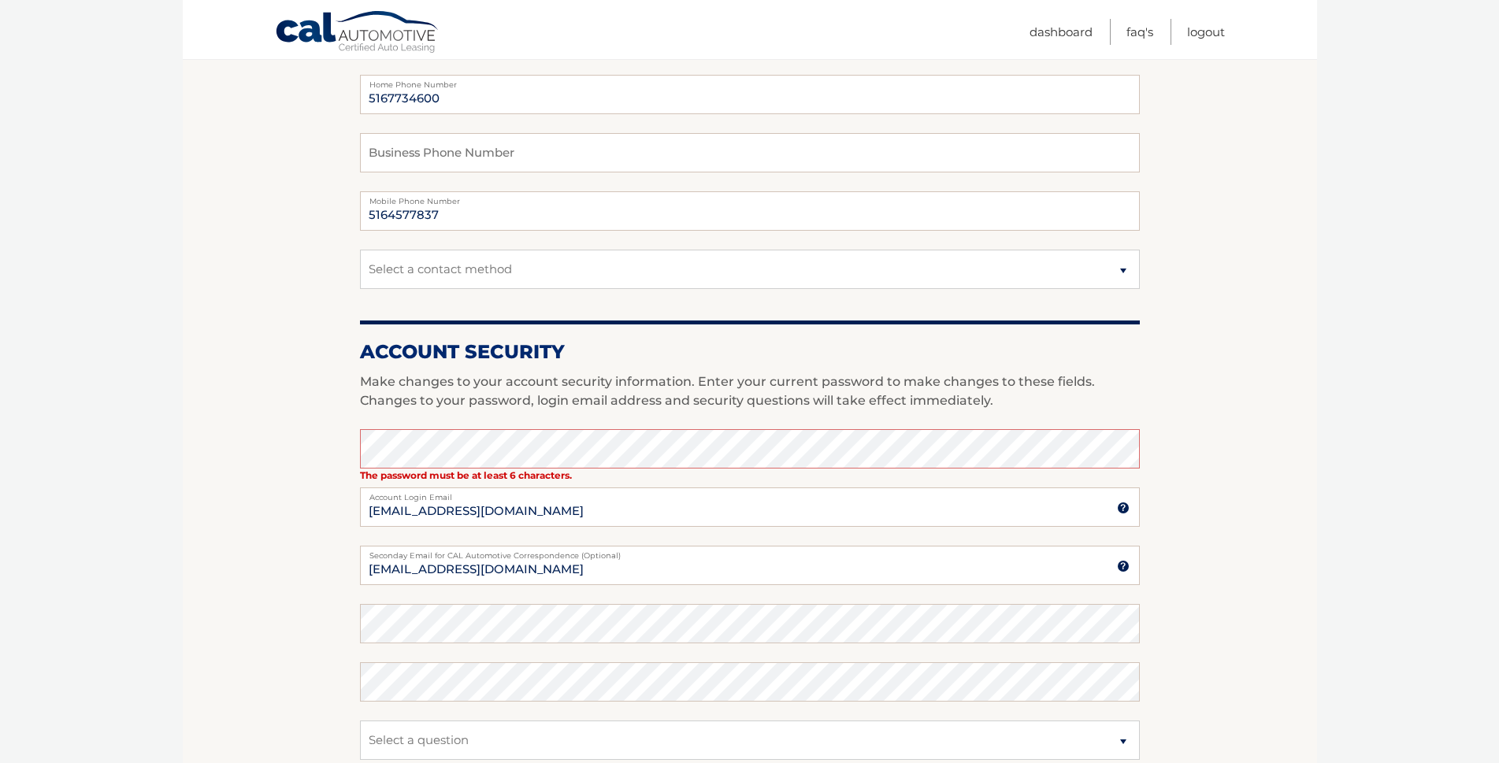
scroll to position [394, 0]
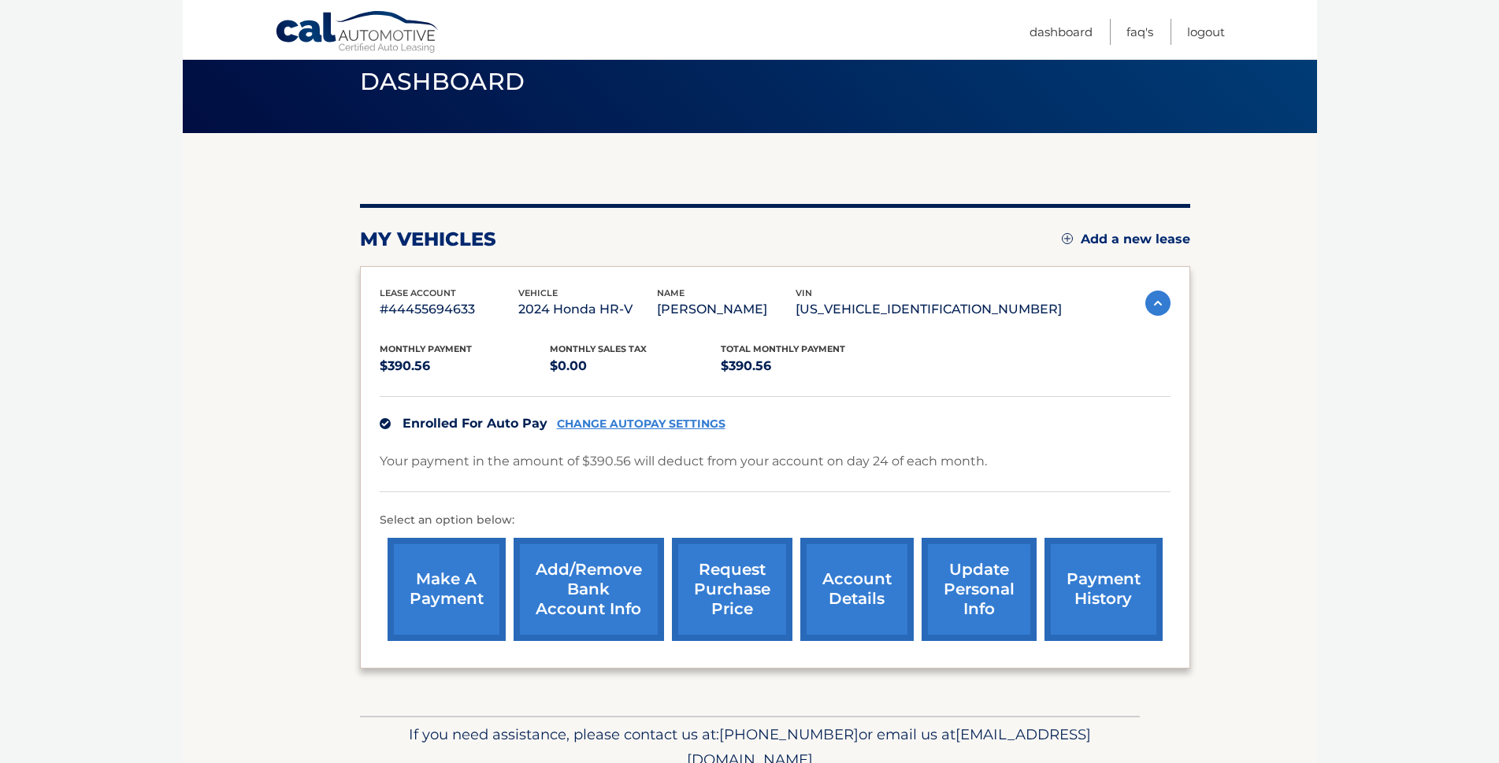
scroll to position [132, 0]
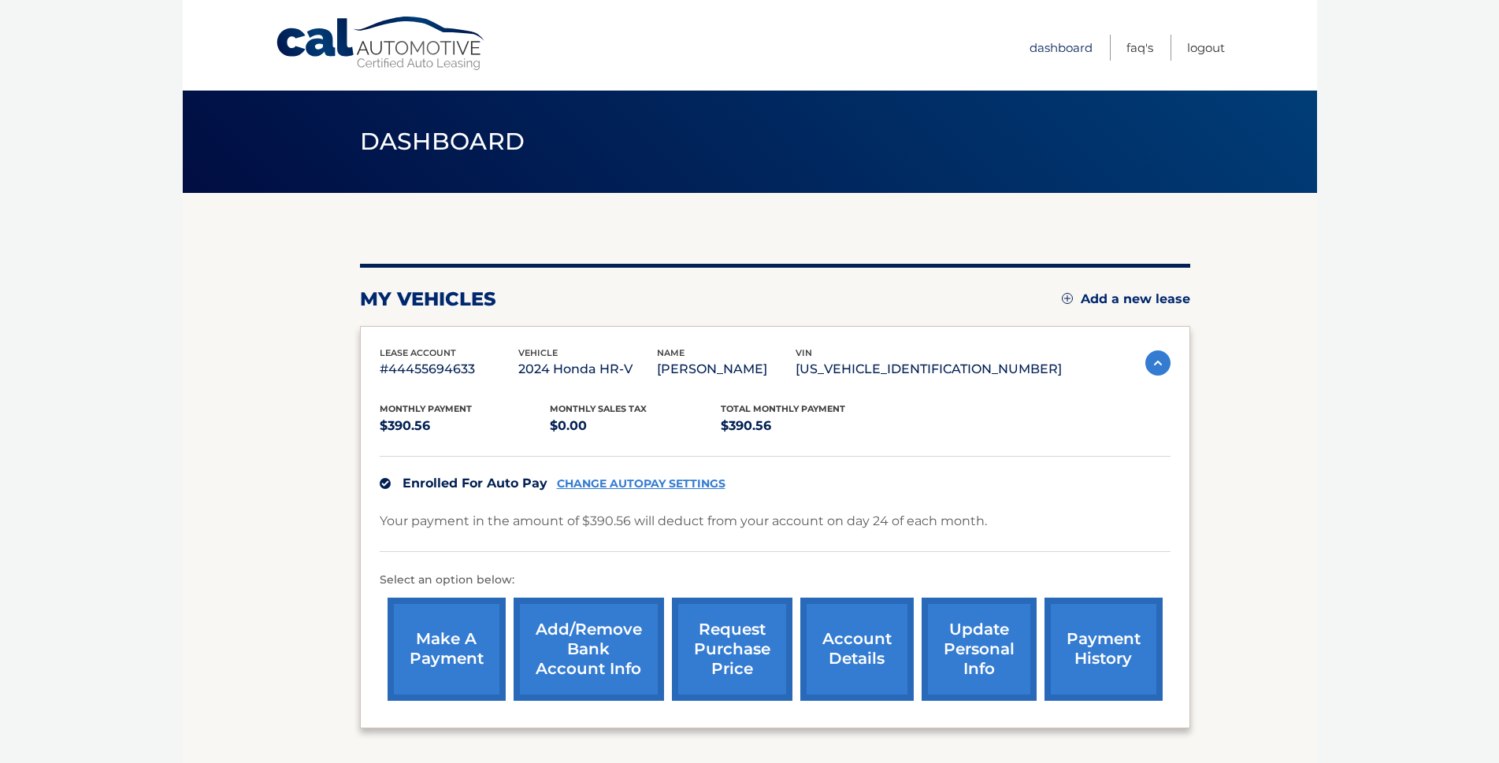
click at [1060, 48] on link "Dashboard" at bounding box center [1061, 48] width 63 height 26
